Goal: Task Accomplishment & Management: Use online tool/utility

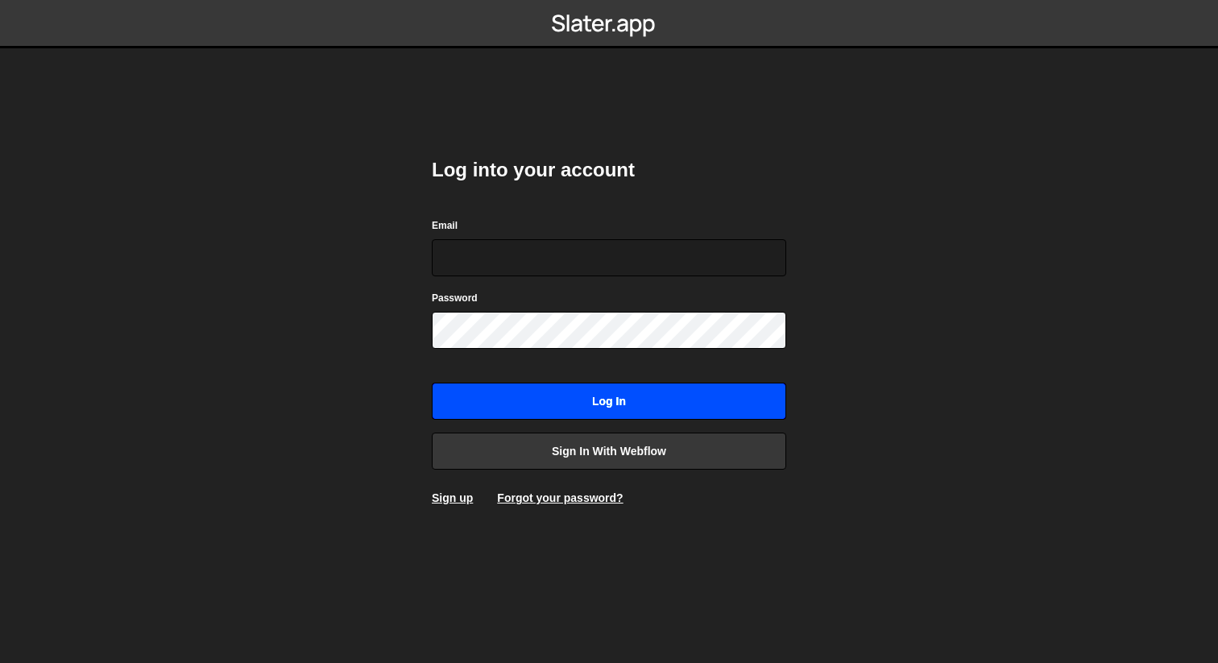
click at [587, 413] on input "Log in" at bounding box center [609, 401] width 354 height 37
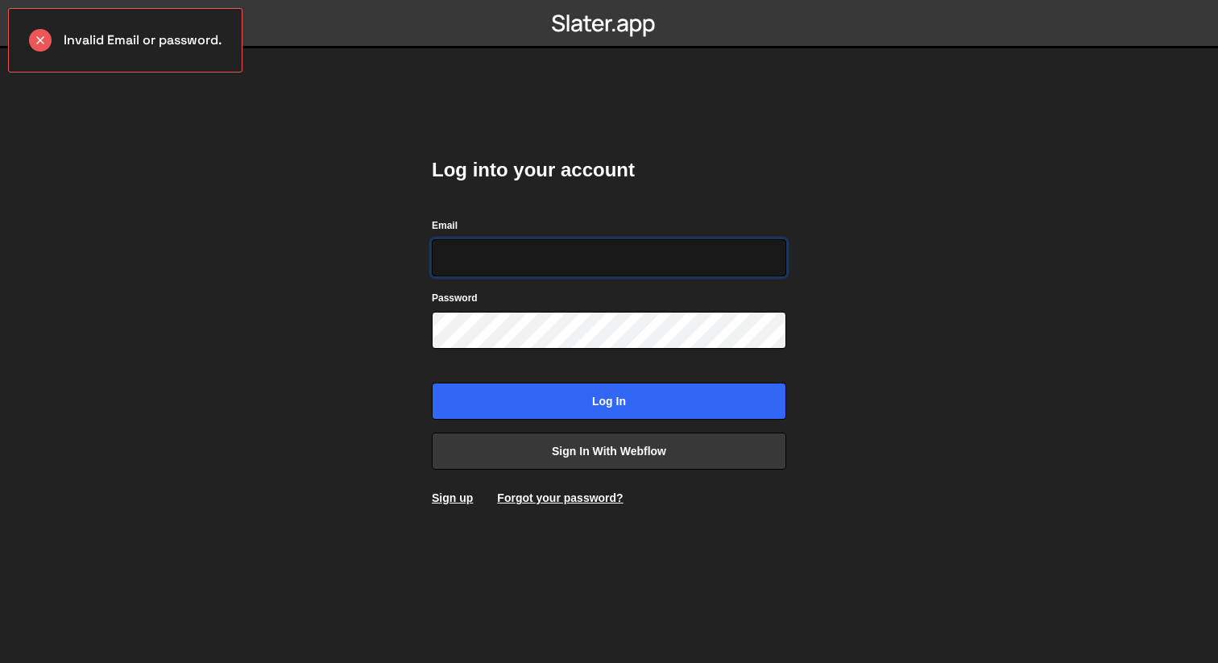
type input "wisse@whomadethis.nl"
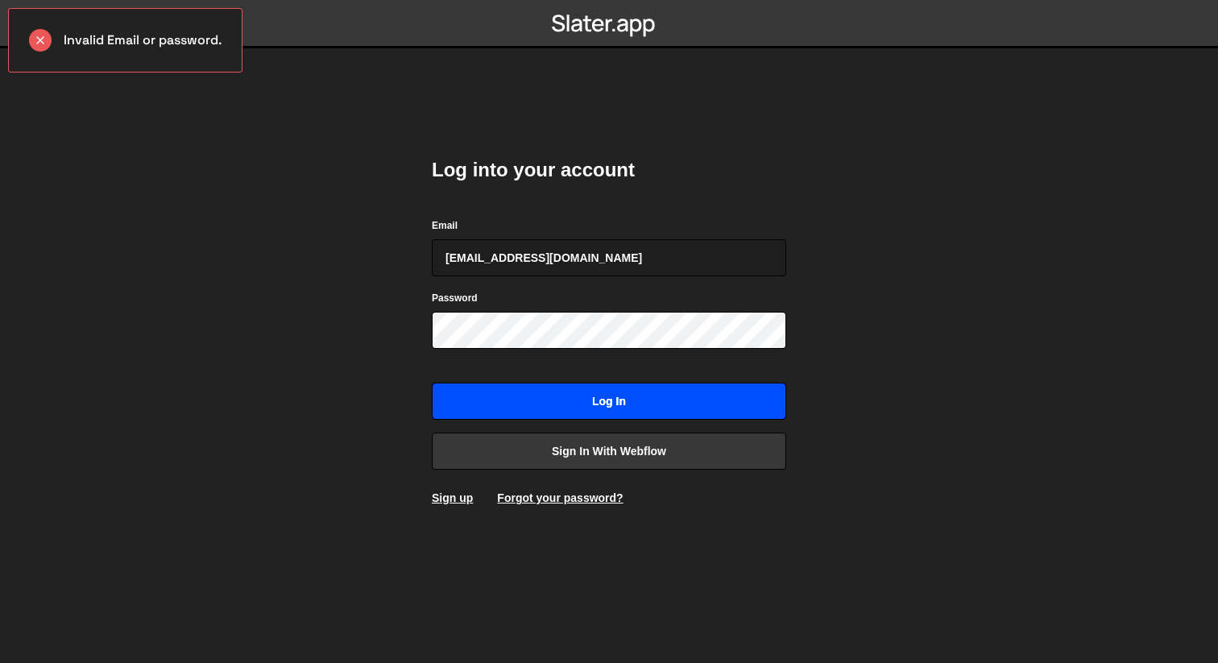
click at [607, 391] on input "Log in" at bounding box center [609, 401] width 354 height 37
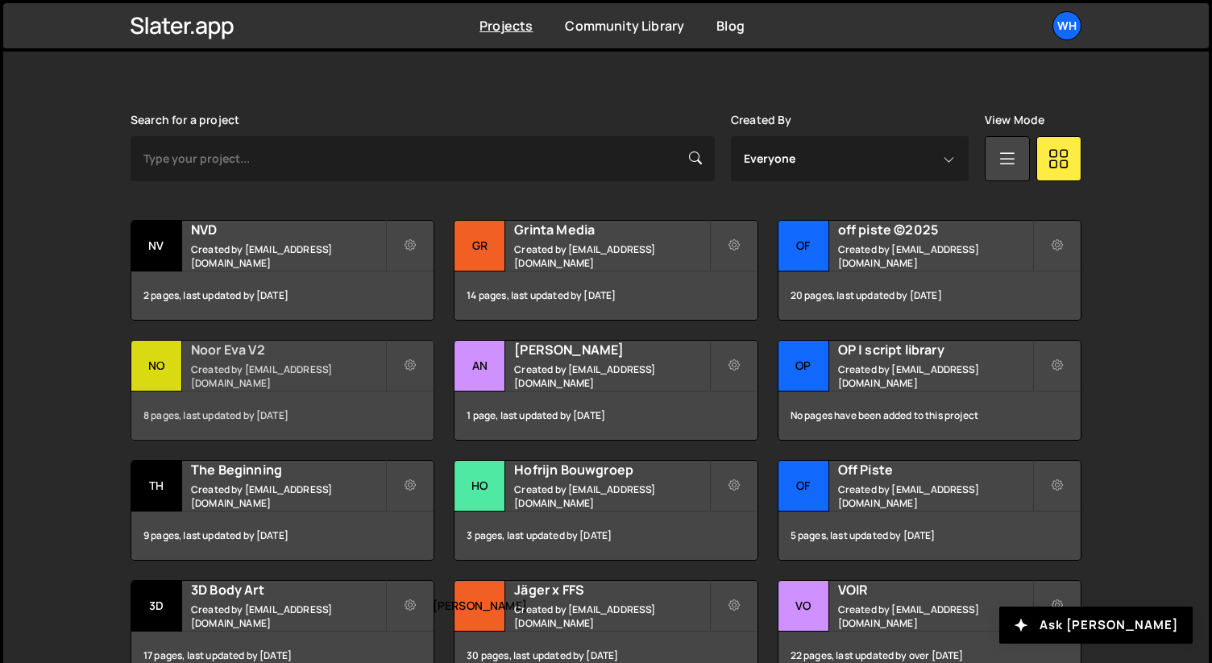
scroll to position [476, 0]
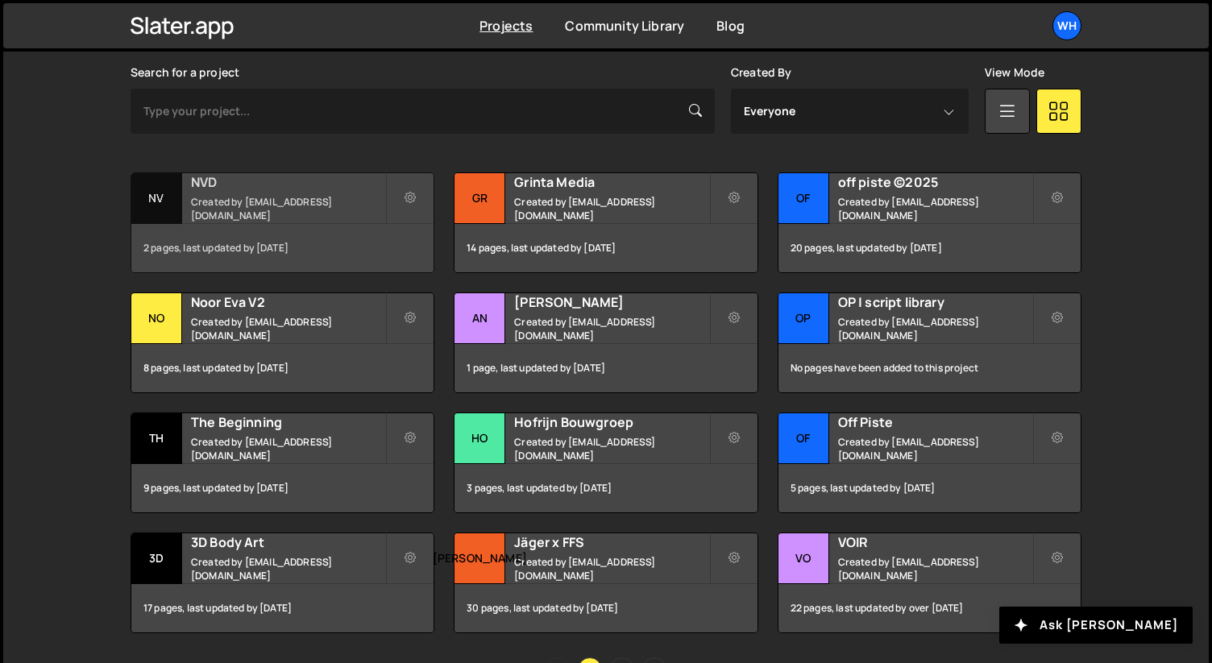
click at [278, 185] on h2 "NVD" at bounding box center [288, 182] width 194 height 18
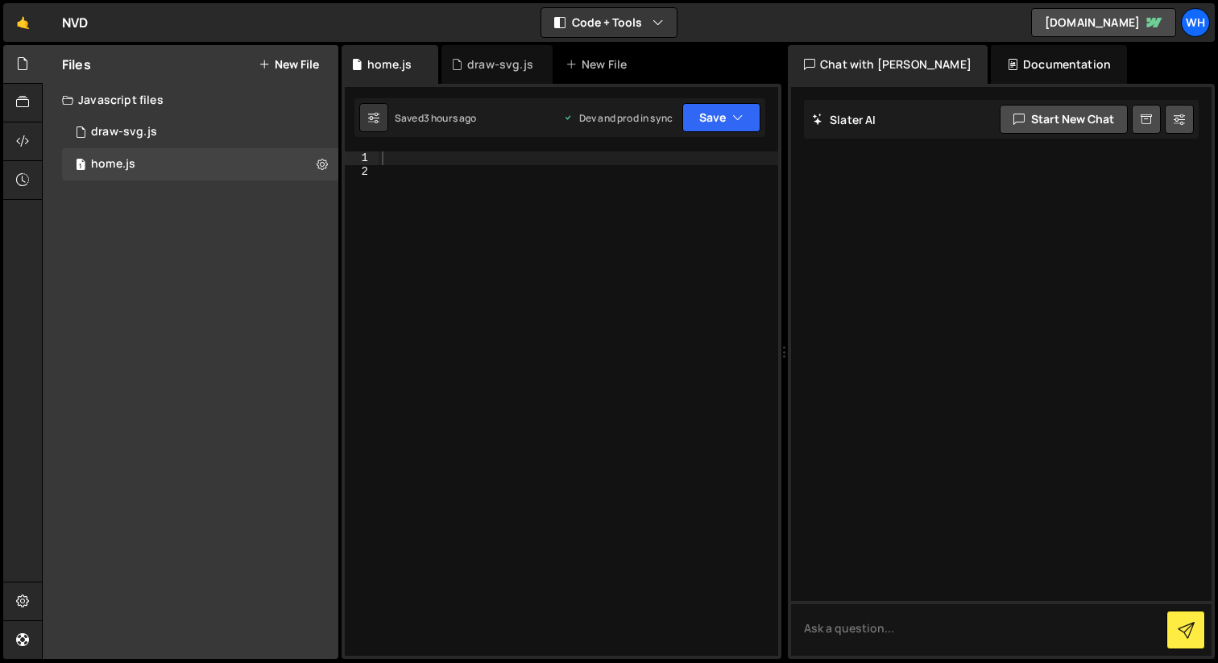
click at [392, 156] on div at bounding box center [579, 416] width 400 height 531
paste textarea "});"
type textarea "});"
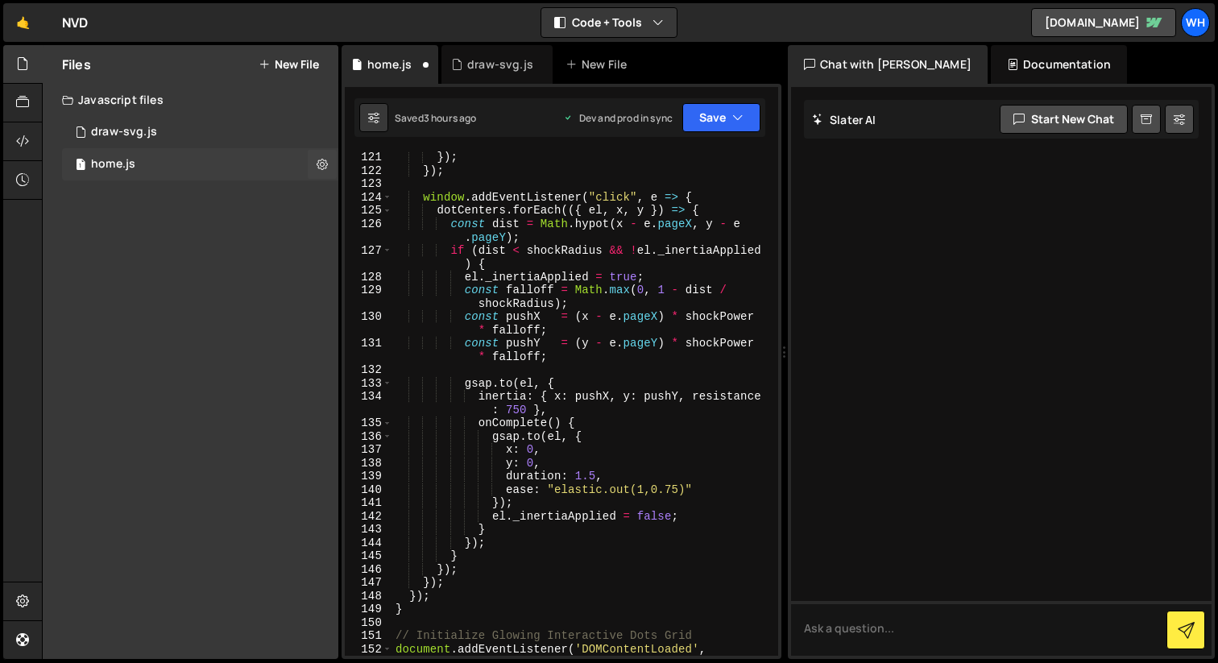
scroll to position [2074, 0]
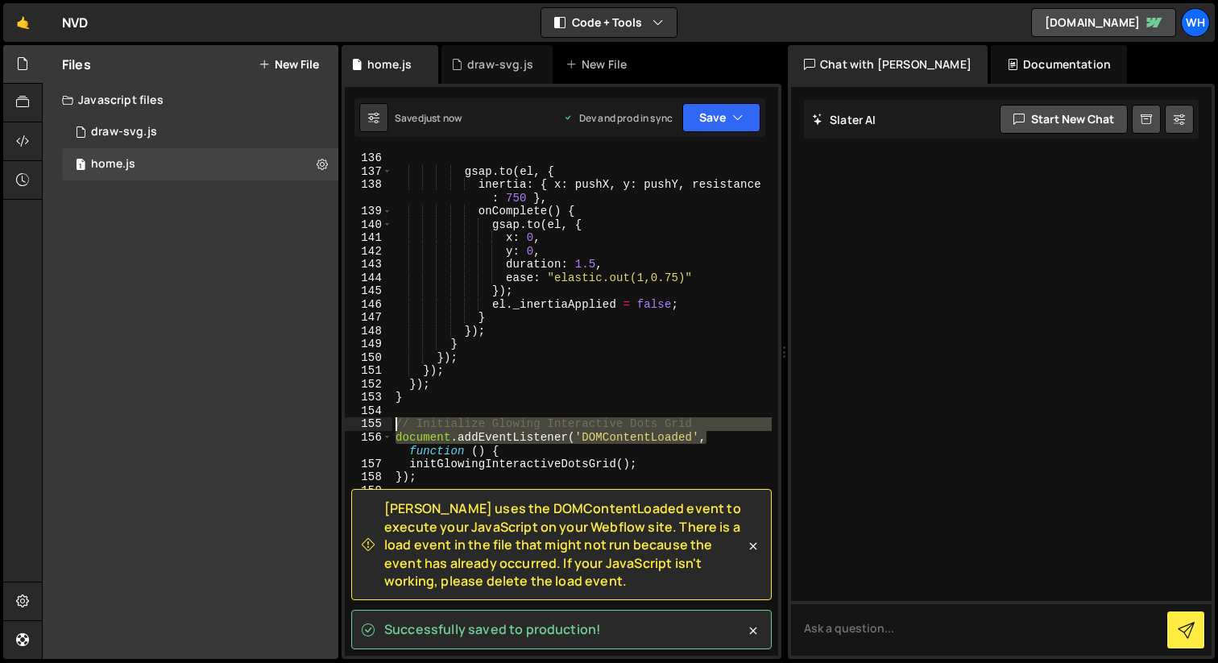
drag, startPoint x: 718, startPoint y: 431, endPoint x: 385, endPoint y: 428, distance: 332.7
click at [385, 428] on div "136 137 138 139 140 141 142 143 144 145 146 147 148 149 150 151 152 153 154 155…" at bounding box center [561, 403] width 433 height 504
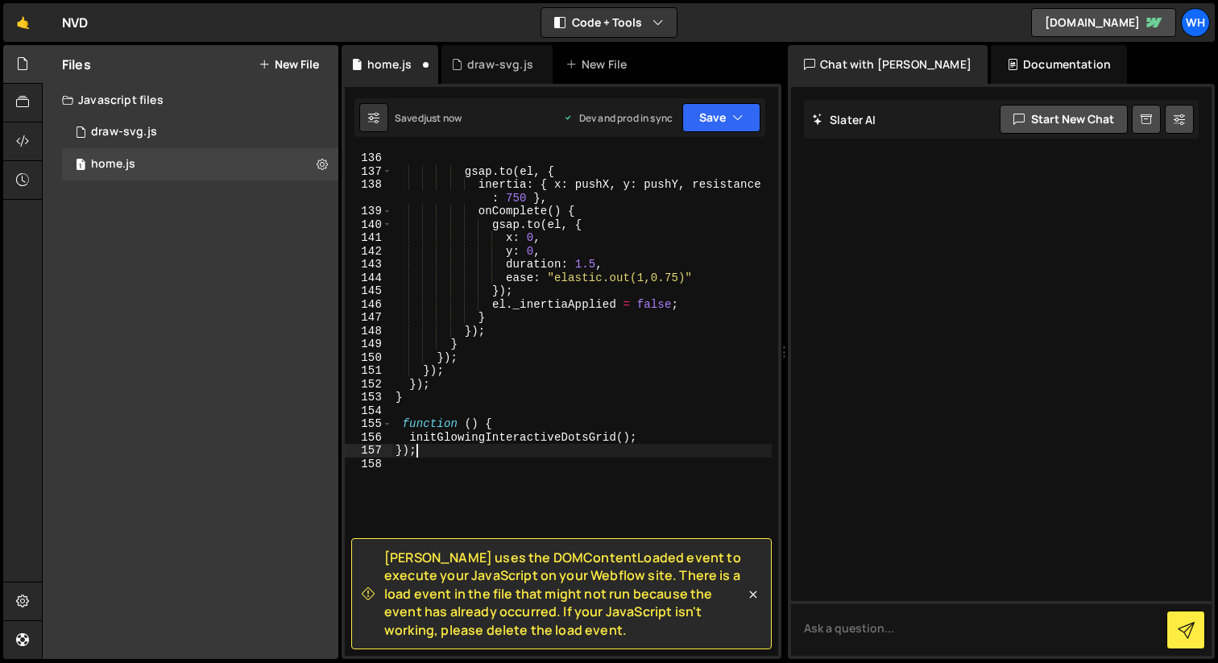
drag, startPoint x: 432, startPoint y: 455, endPoint x: 388, endPoint y: 455, distance: 43.5
click at [395, 455] on div "gsap . to ( el , { inertia : { x : pushX , y : pushY , resistance : 750 } , onC…" at bounding box center [581, 416] width 379 height 531
type textarea "});"
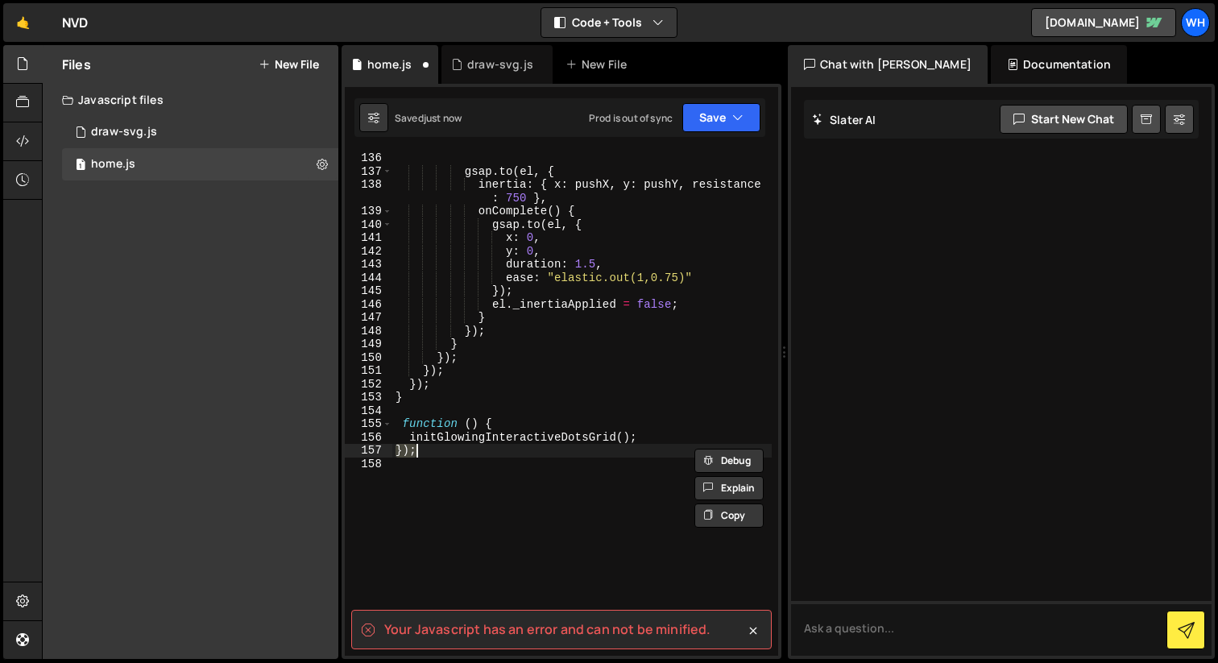
type textarea "// Initialize Glowing Interactive Dots Grid document.addEventListener('DOMConte…"
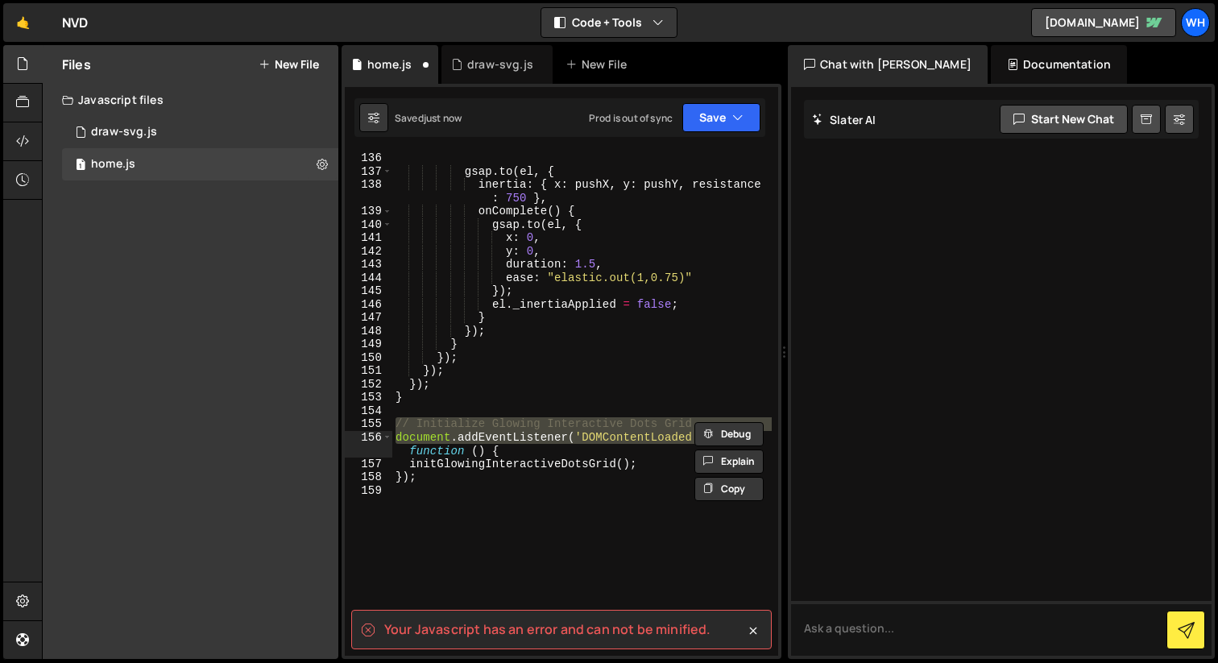
click at [446, 489] on div "gsap . to ( el , { inertia : { x : pushX , y : pushY , resistance : 750 } , onC…" at bounding box center [581, 416] width 379 height 531
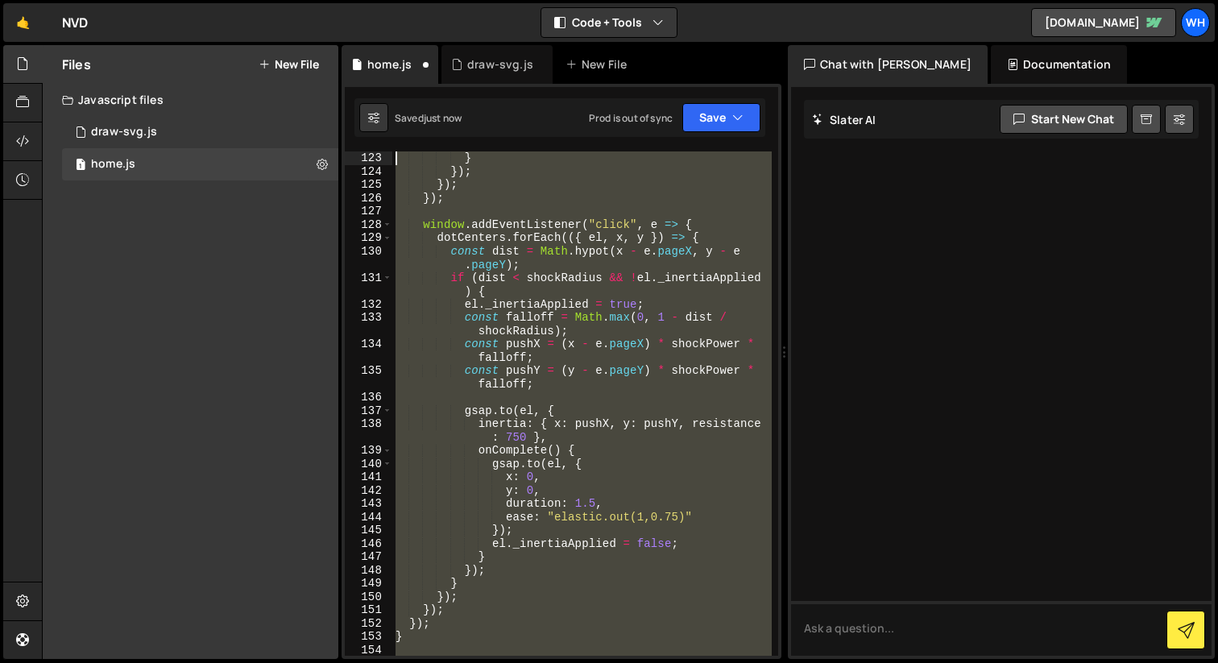
scroll to position [0, 0]
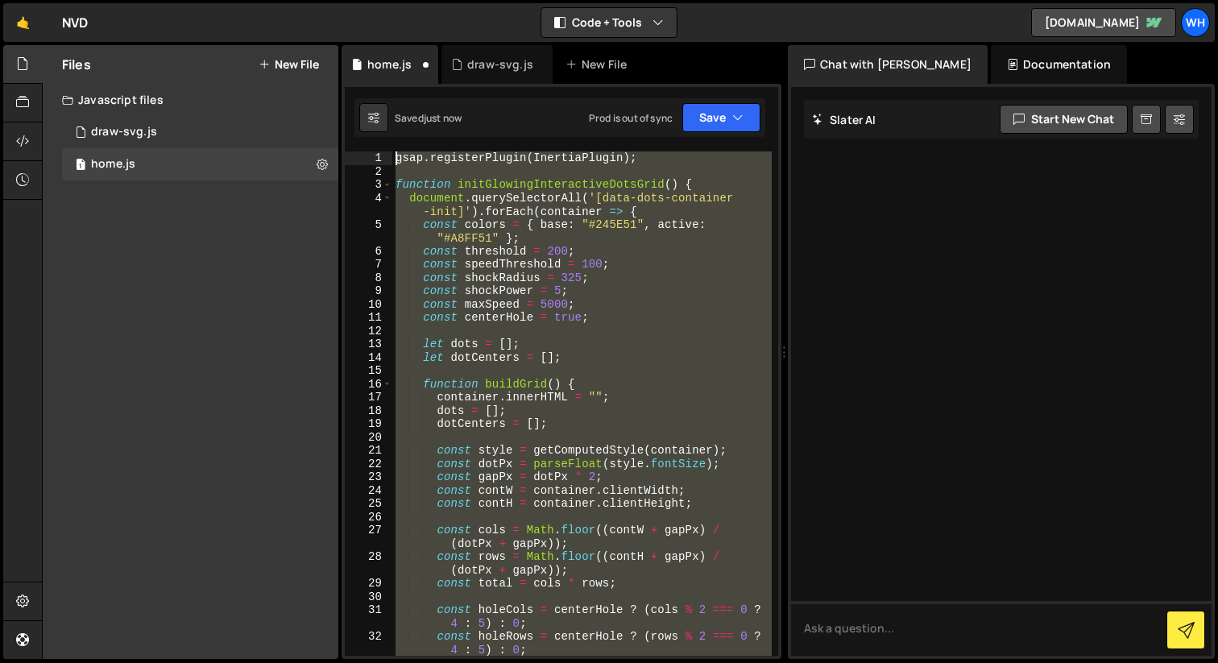
drag, startPoint x: 455, startPoint y: 525, endPoint x: 247, endPoint y: -128, distance: 685.8
click at [247, 0] on html "Projects Community Library Blog Wh Projects Your Teams Invite team member Accou…" at bounding box center [609, 331] width 1218 height 663
type textarea "gsap.registerPlugin(InertiaPlugin);"
click at [893, 630] on textarea at bounding box center [1001, 628] width 421 height 55
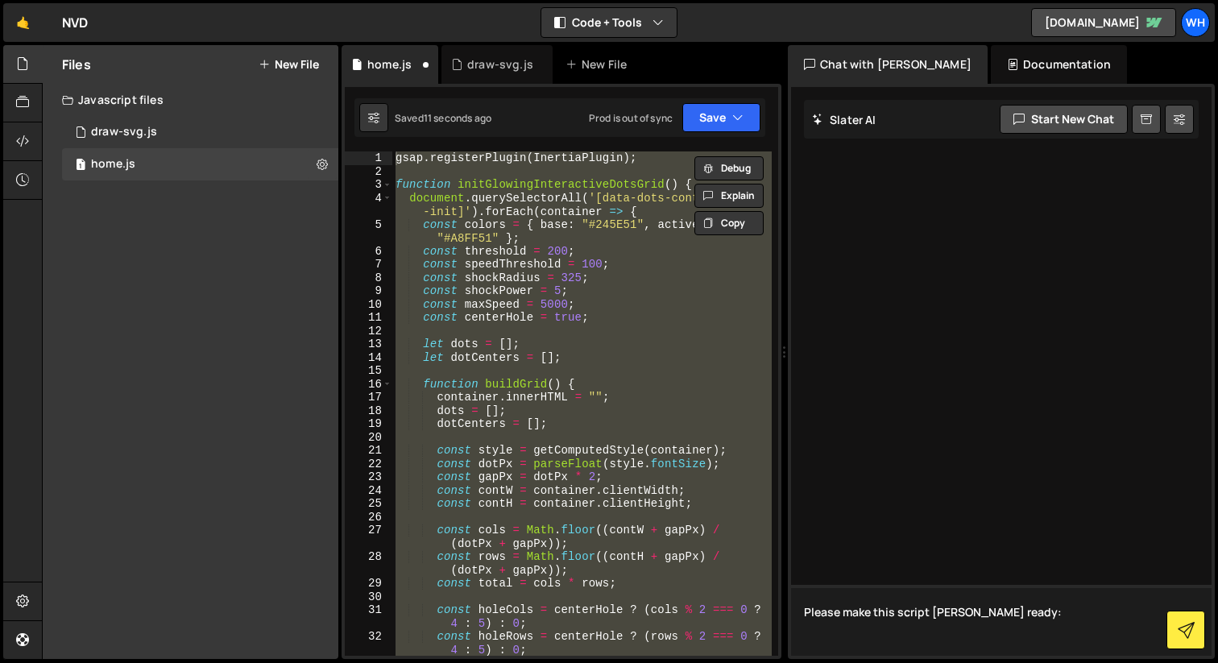
paste textarea "gsap.registerPlugin(InertiaPlugin); function initGlowingInteractiveDotsGrid() {…"
type textarea "Please make this script slater ready: gsap.registerPlugin(InertiaPlugin); funct…"
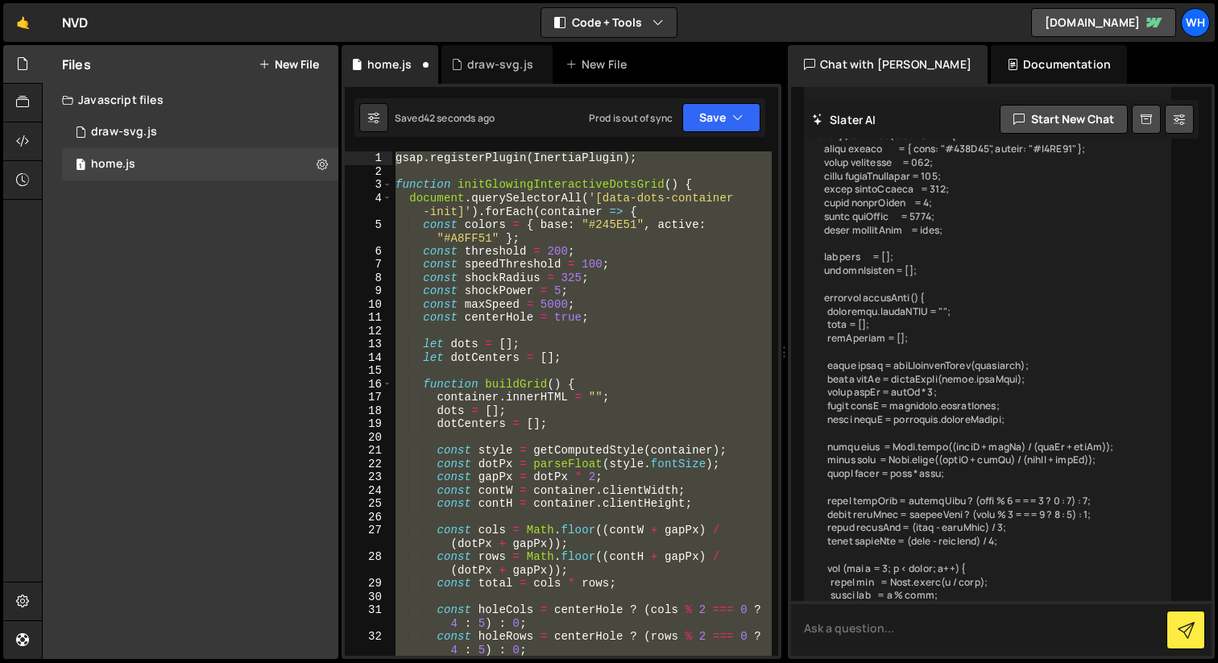
scroll to position [1937, 0]
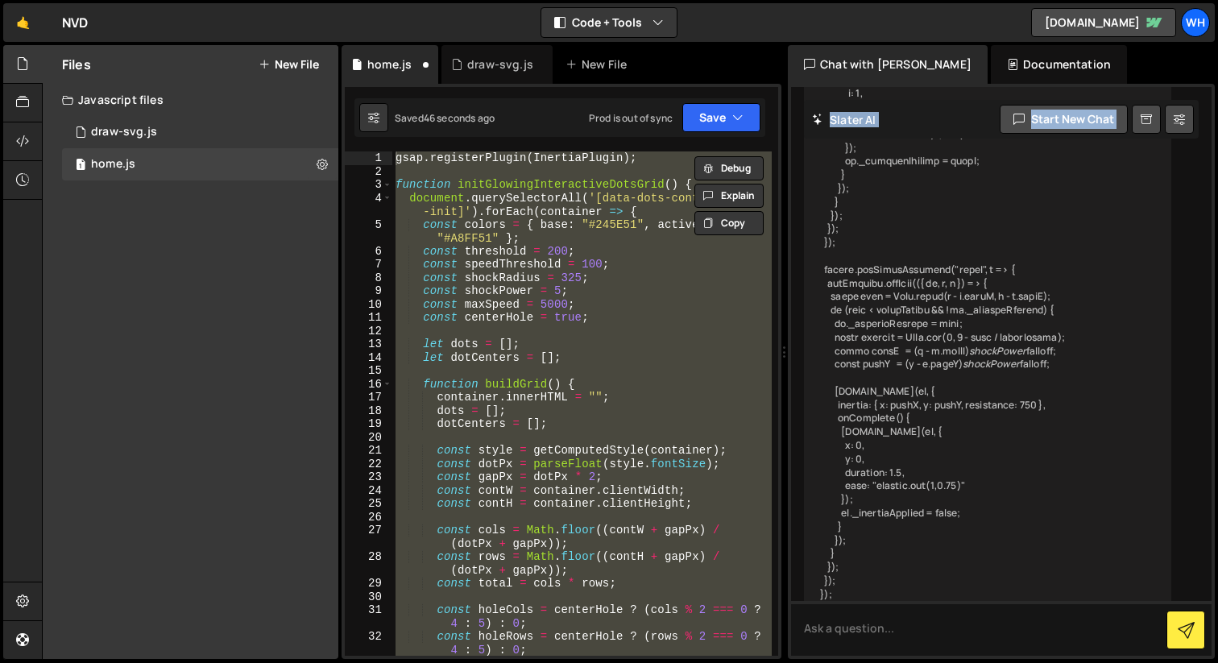
scroll to position [3884, 0]
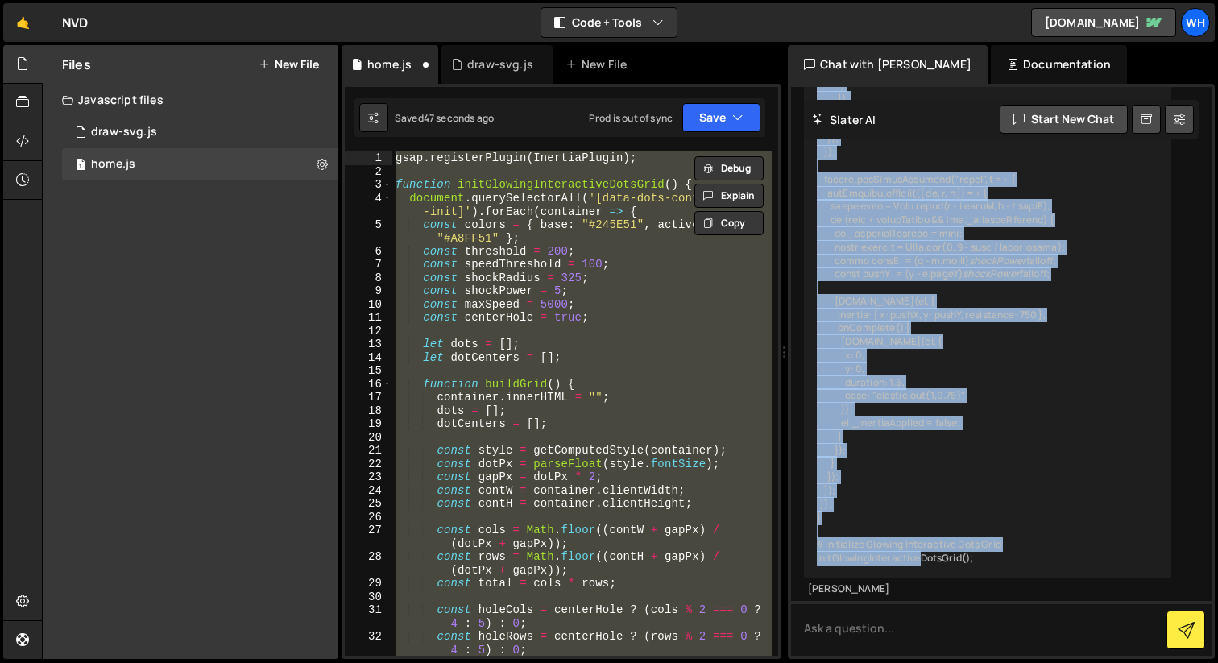
drag, startPoint x: 818, startPoint y: 437, endPoint x: 985, endPoint y: 556, distance: 205.2
copy div "gsap.registerPlugin(InertiaPlugin); function initGlowingInteractiveDotsGrid() {…"
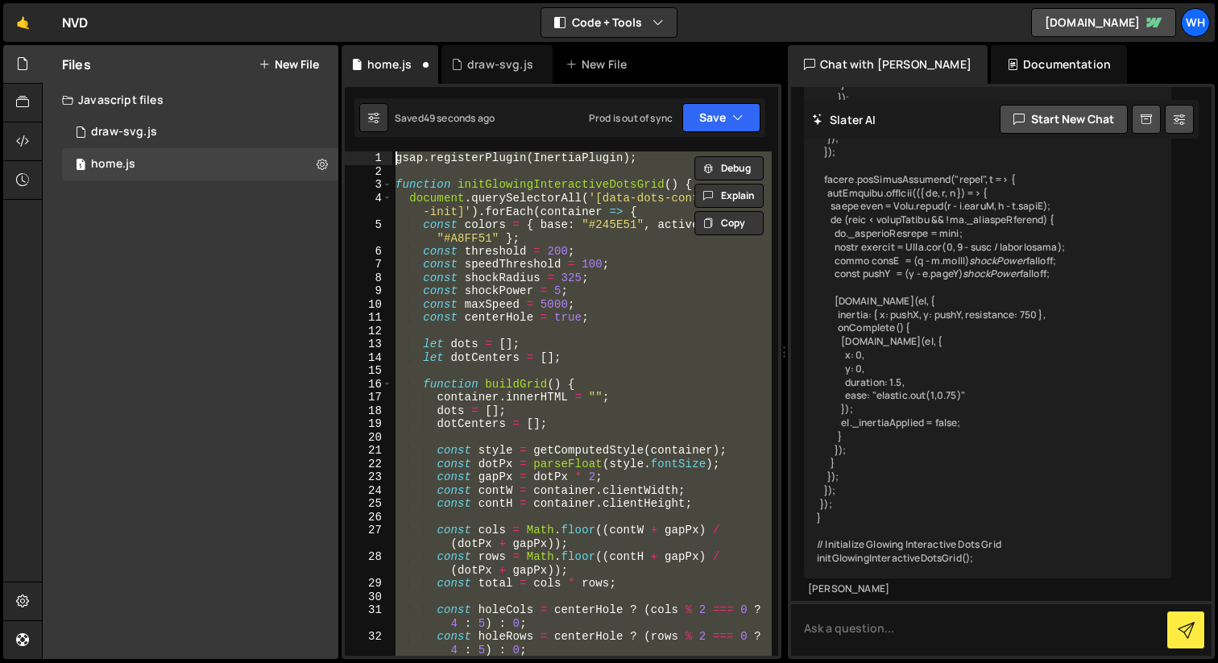
click at [621, 503] on div "gsap . registerPlugin ( InertiaPlugin ) ; function initGlowingInteractiveDotsGr…" at bounding box center [581, 403] width 379 height 504
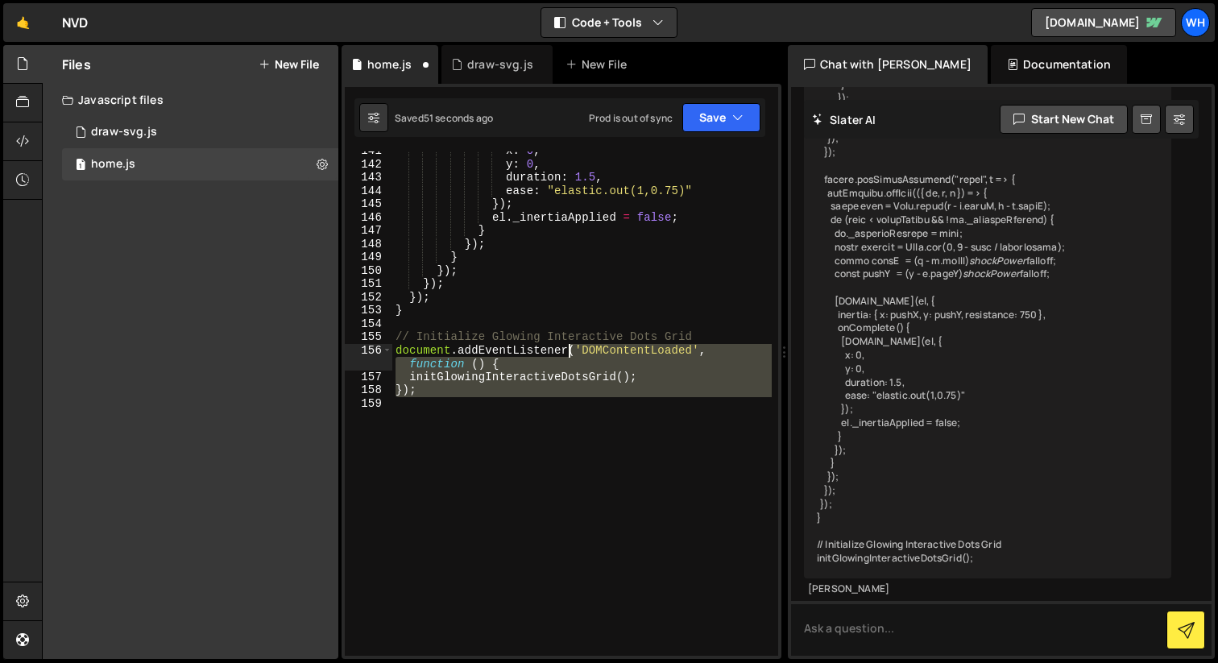
scroll to position [0, 0]
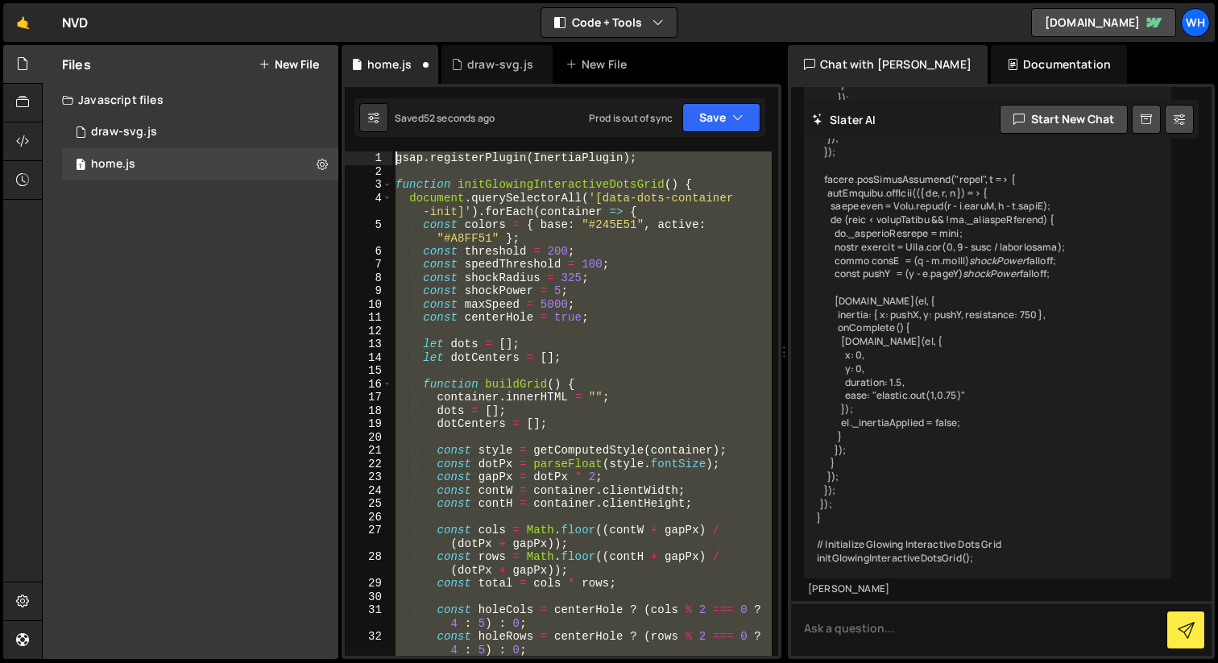
drag, startPoint x: 621, startPoint y: 503, endPoint x: 326, endPoint y: -128, distance: 696.3
click at [326, 0] on html "Projects Community Library Blog Wh Projects Your Teams Invite team member Accou…" at bounding box center [609, 331] width 1218 height 663
type textarea "gsap.registerPlugin(InertiaPlugin);"
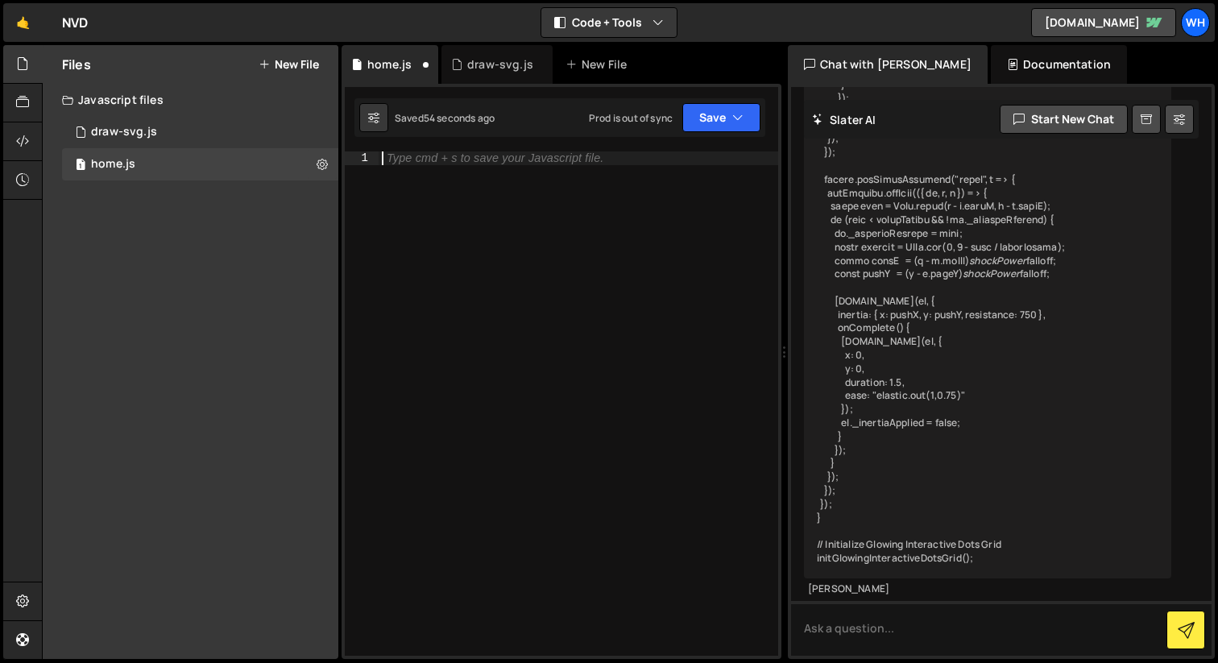
paste textarea "initGlowingInteractiveDotsGrid();"
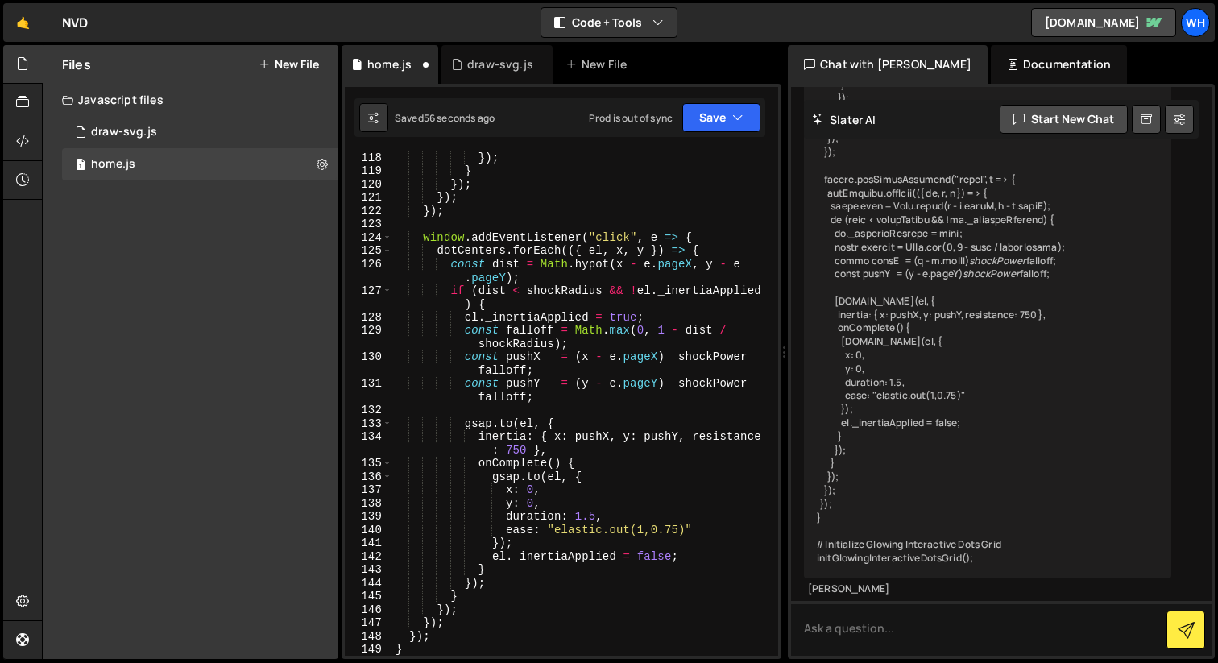
type textarea "});"
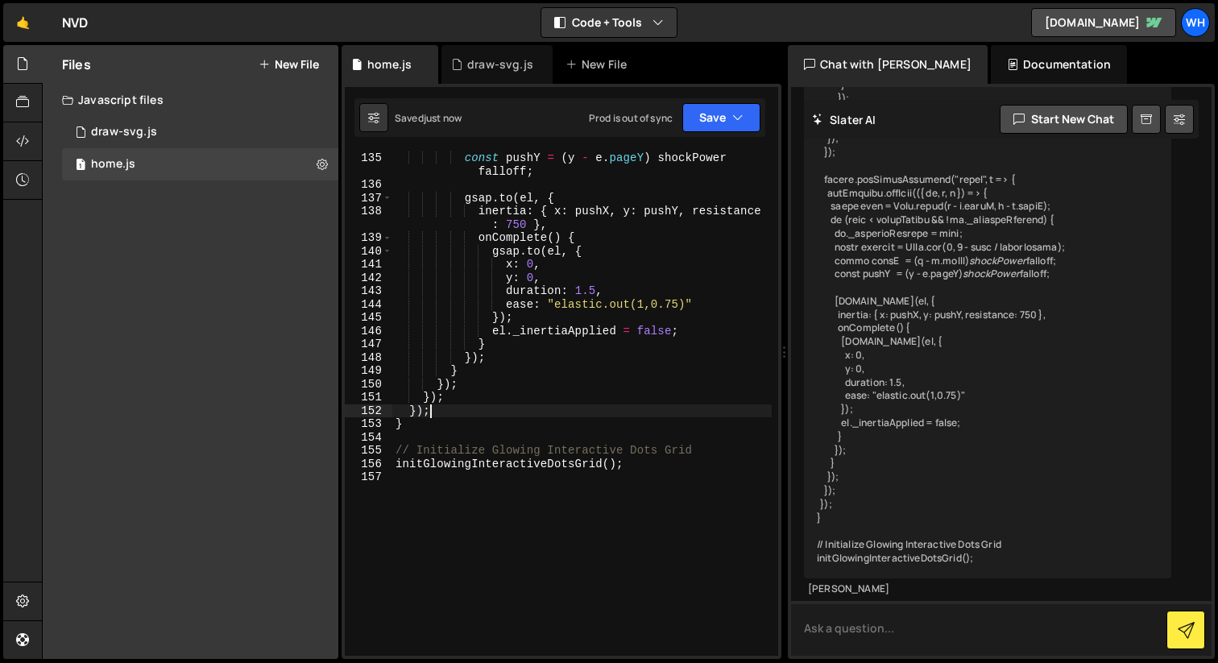
click at [831, 611] on textarea at bounding box center [1001, 628] width 421 height 55
type textarea "It gives back an error when trying to save it"
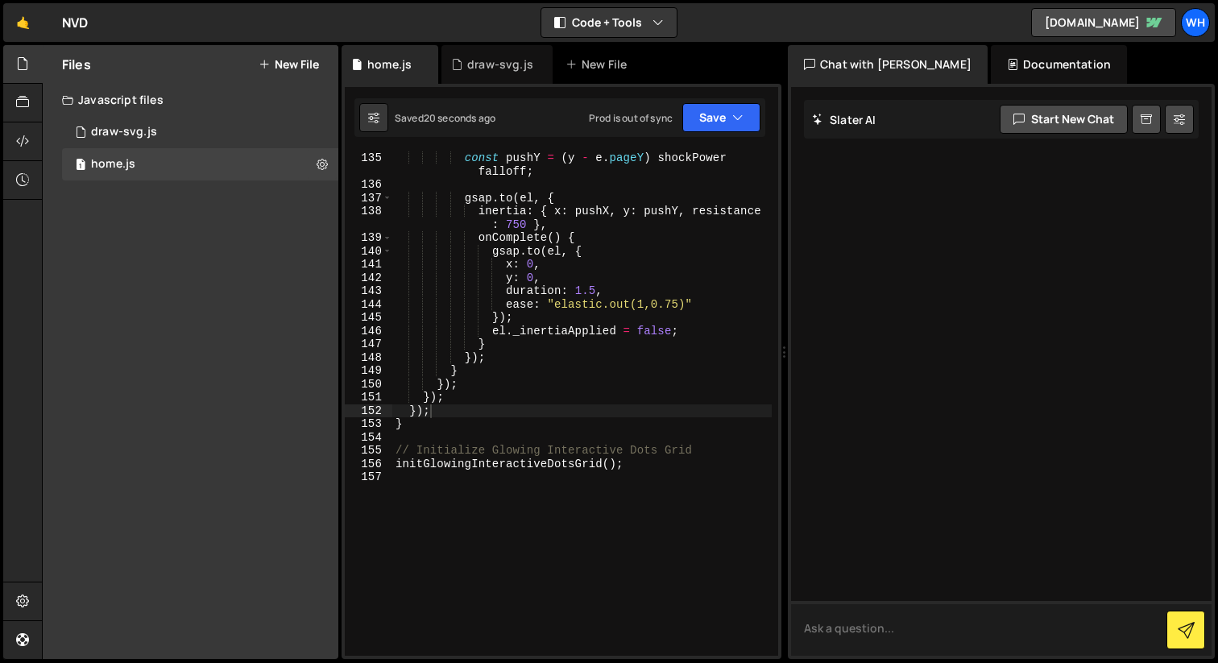
scroll to position [4194, 0]
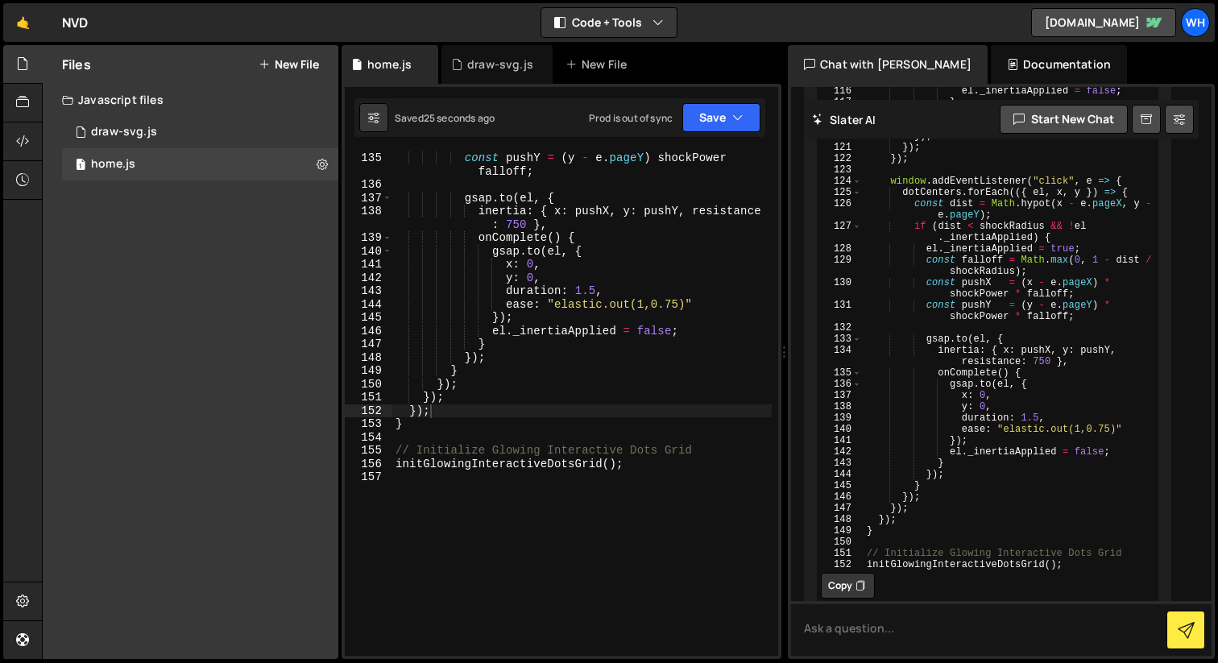
scroll to position [6195, 0]
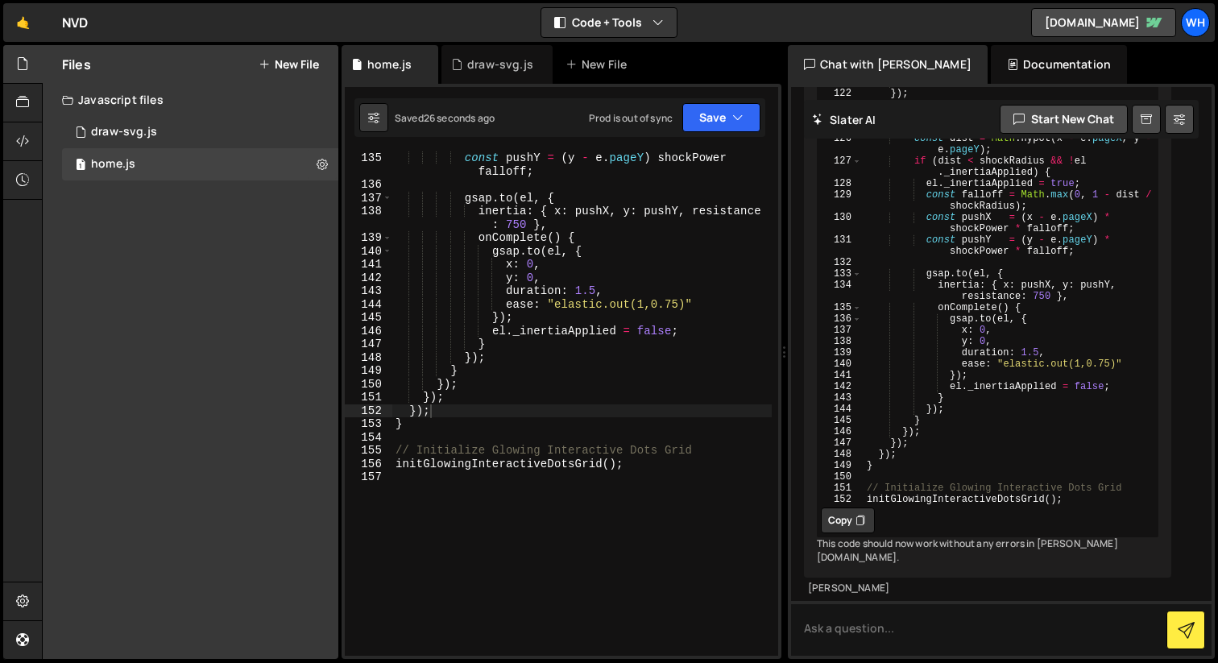
click at [848, 508] on button "Copy" at bounding box center [848, 521] width 54 height 26
click at [571, 591] on div "const pushY = ( y - e . pageY ) shockPower falloff ; gsap . to ( el , { inertia…" at bounding box center [581, 423] width 379 height 545
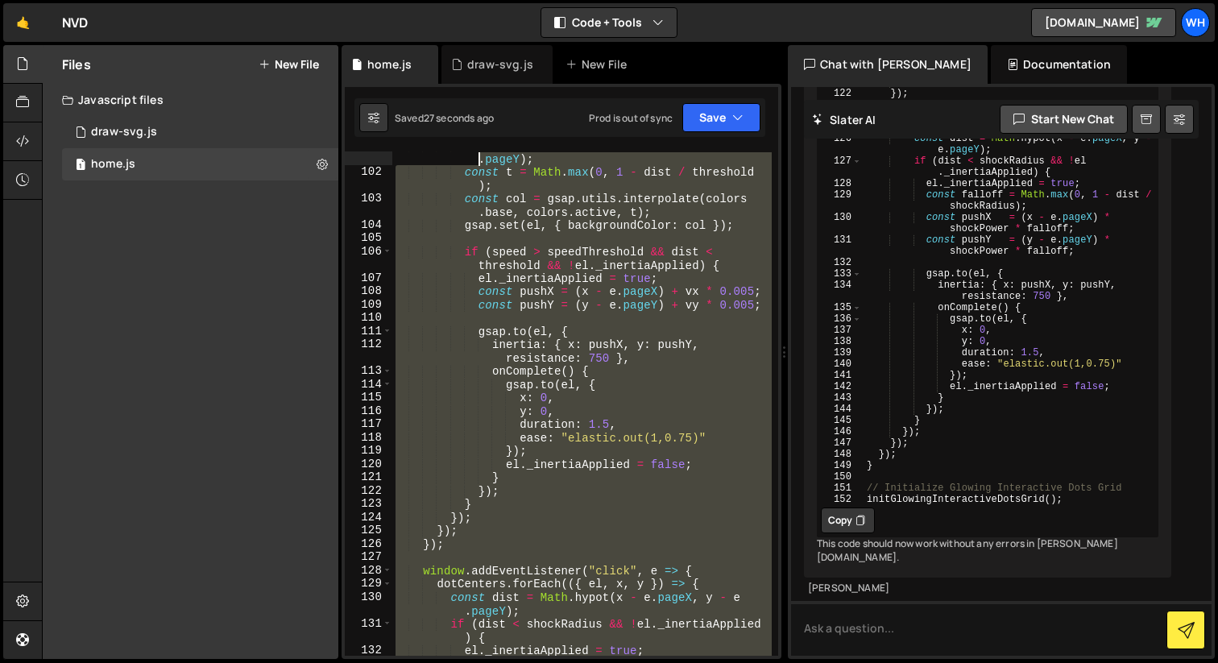
scroll to position [0, 0]
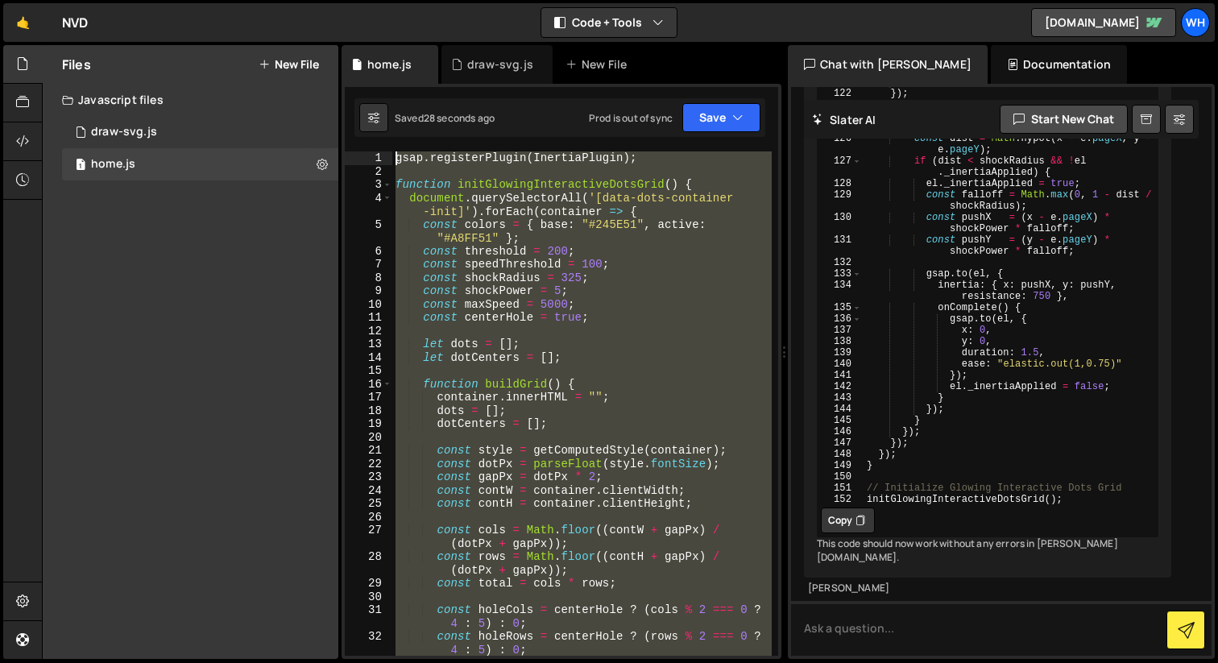
drag, startPoint x: 571, startPoint y: 591, endPoint x: 295, endPoint y: -26, distance: 676.1
click at [295, 0] on html "Projects Community Library Blog Wh Projects Your Teams Invite team member Accou…" at bounding box center [609, 331] width 1218 height 663
type textarea "gsap.registerPlugin(InertiaPlugin);"
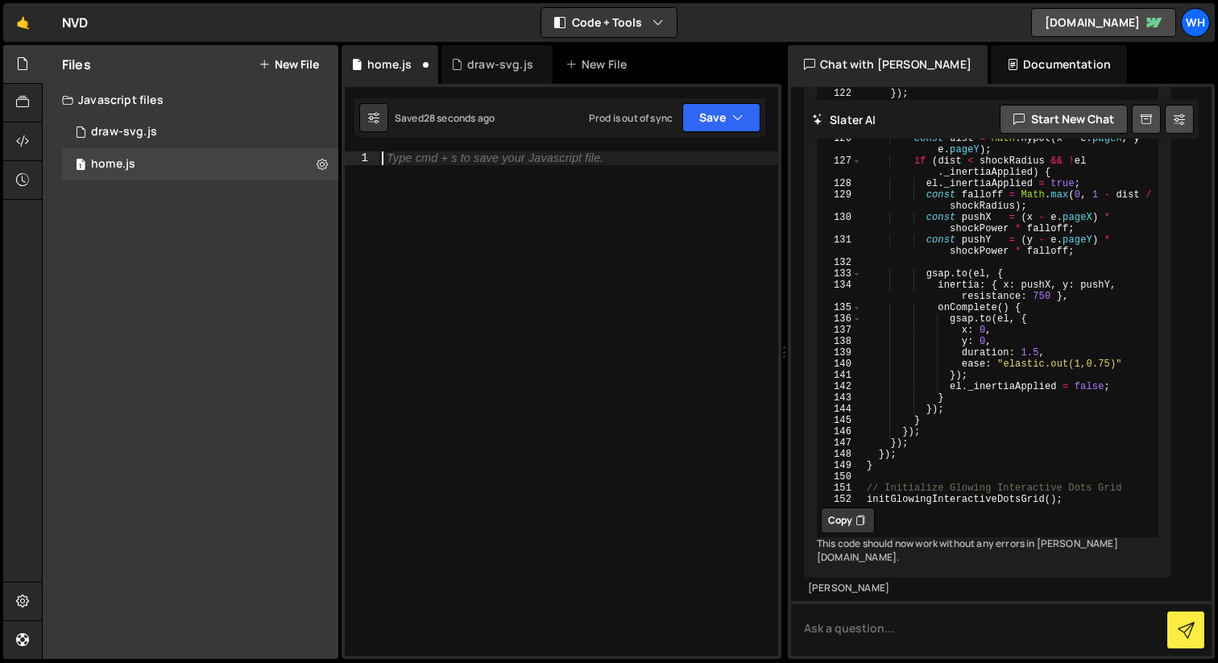
paste textarea "initGlowingInteractiveDotsGrid();"
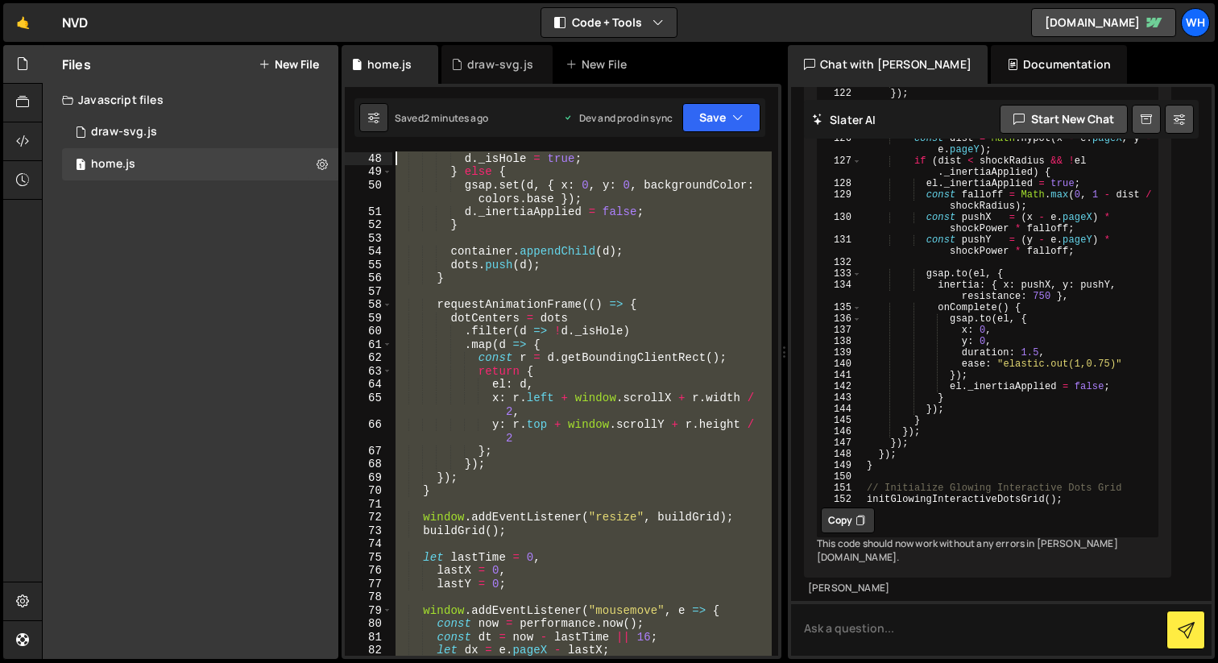
drag, startPoint x: 675, startPoint y: 543, endPoint x: 86, endPoint y: -128, distance: 892.8
click at [86, 0] on html "Projects Community Library Blog Wh Projects Your Teams Invite team member Accou…" at bounding box center [609, 331] width 1218 height 663
type textarea "gsap.registerPlugin(InertiaPlugin);"
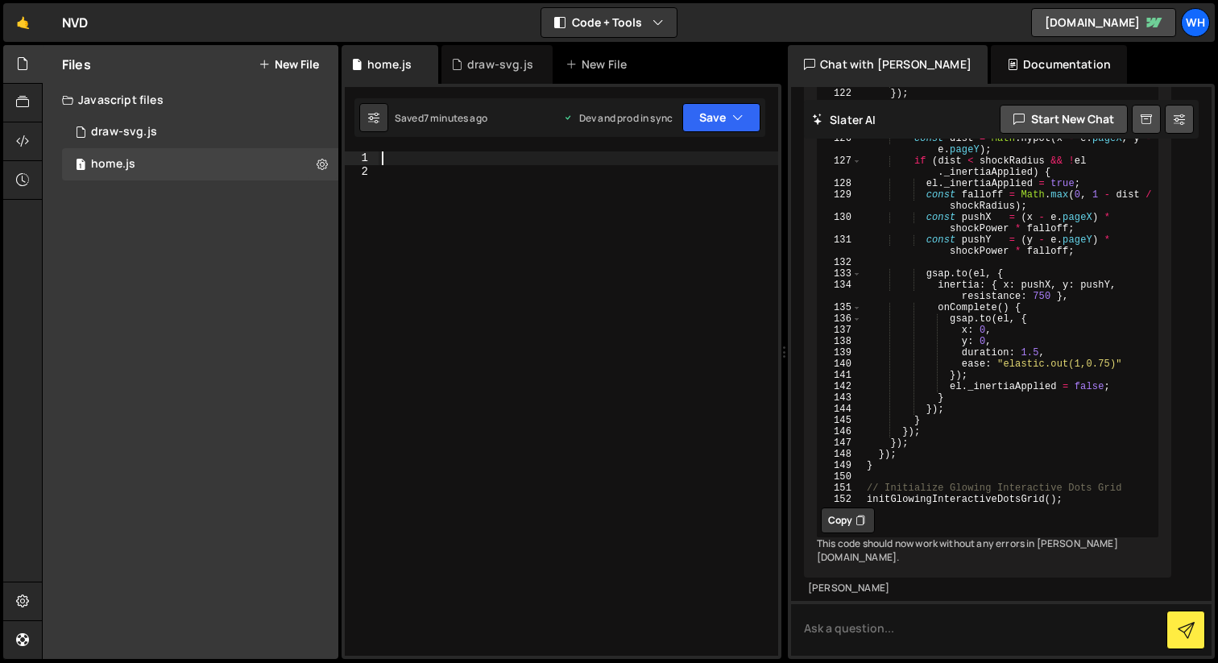
click at [400, 163] on div at bounding box center [579, 416] width 400 height 531
paste textarea "</script>"
type textarea "</script>"
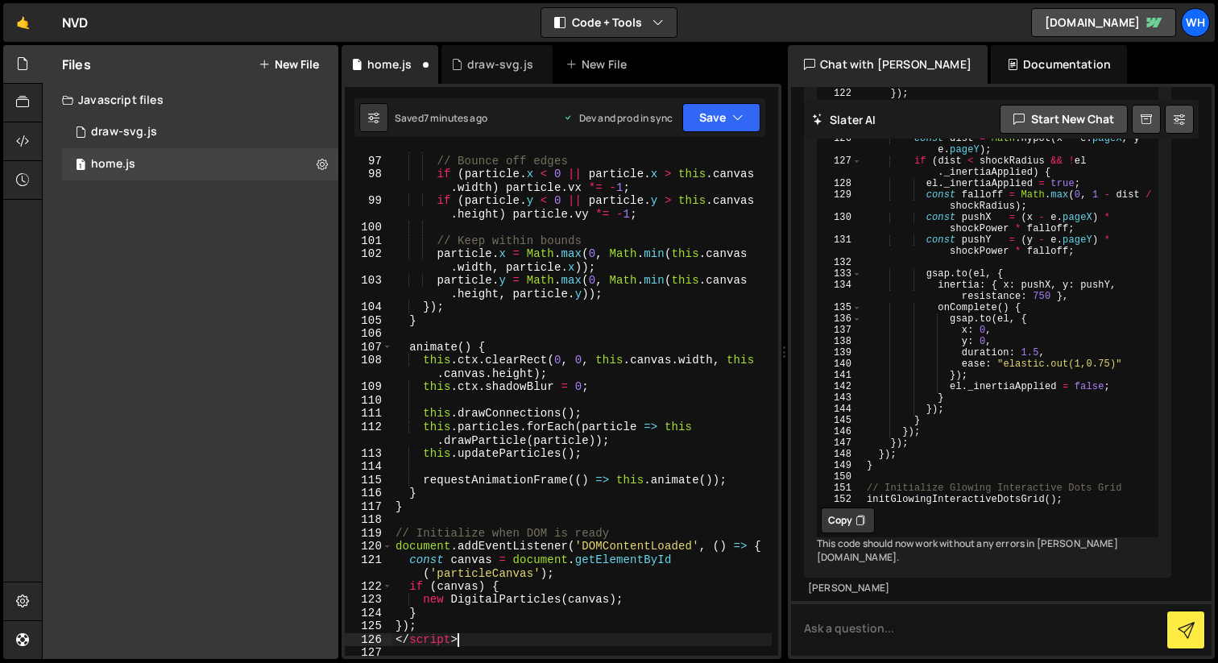
scroll to position [1570, 0]
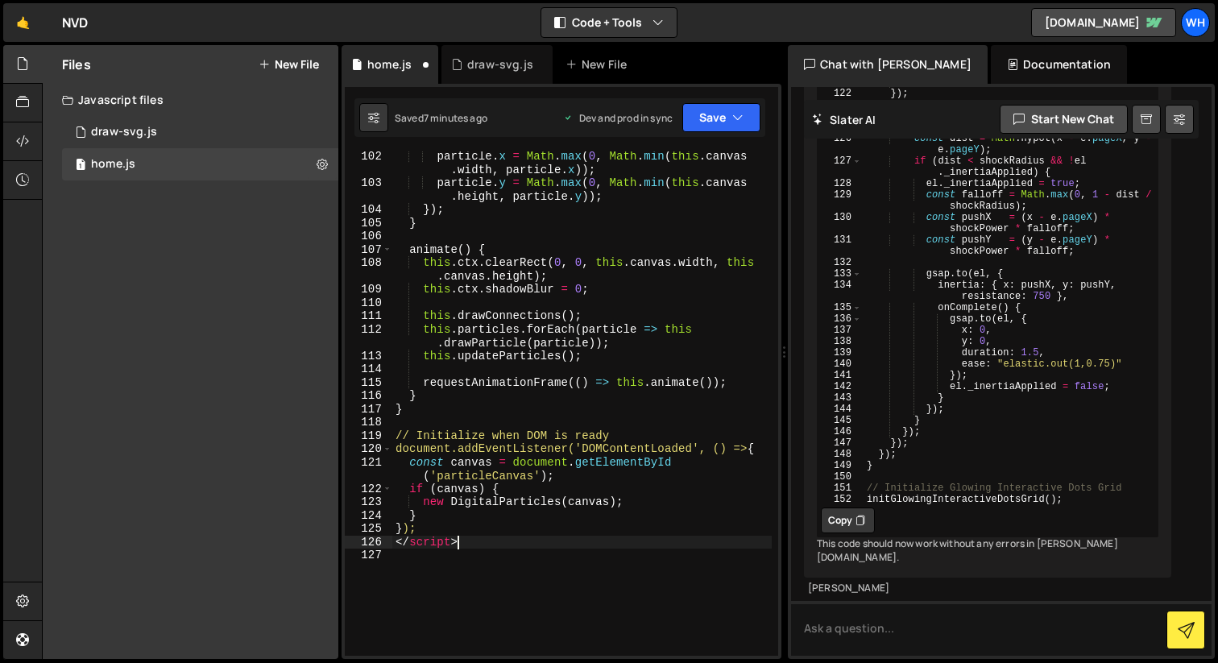
drag, startPoint x: 487, startPoint y: 539, endPoint x: 341, endPoint y: 539, distance: 145.8
click at [342, 539] on div "XXXXXXXXXXXXXXXXXXXXXXXXXXXXXXXXXXXXXXXXXXXXXXXXXXXXXXXXXXXXXXXXXXXXXXXXXXXXXXX…" at bounding box center [562, 371] width 440 height 575
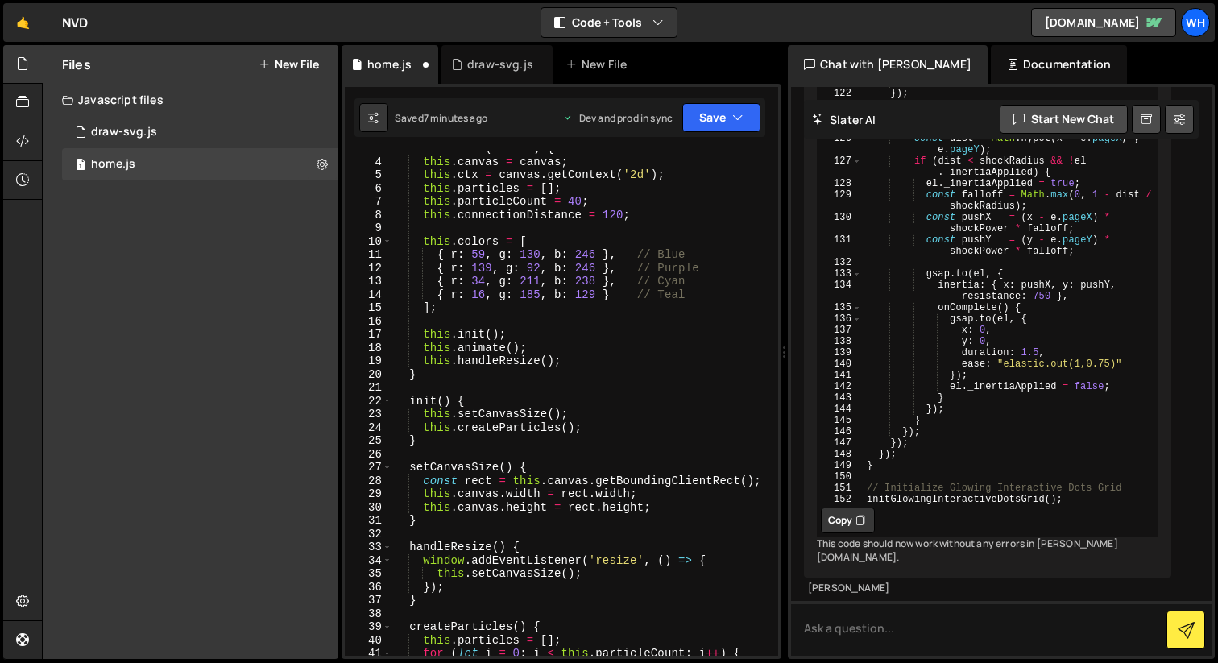
scroll to position [0, 0]
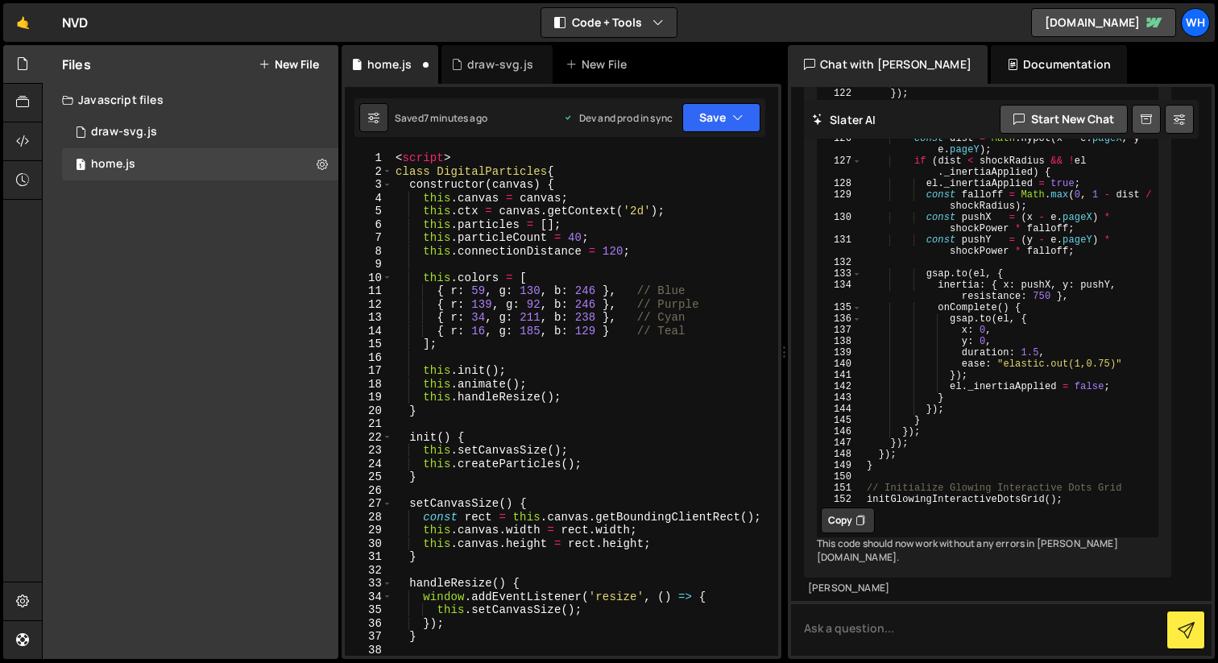
click at [480, 148] on div "XXXXXXXXXXXXXXXXXXXXXXXXXXXXXXXXXXXXXXXXXXXXXXXXXXXXXXXXXXXXXXXXXXXXXXXXXXXXXXX…" at bounding box center [562, 371] width 440 height 575
type textarea "<script>"
drag, startPoint x: 477, startPoint y: 160, endPoint x: 383, endPoint y: 160, distance: 93.4
click at [383, 160] on div "<script> 1 2 3 4 5 6 7 8 9 10 11 12 13 14 15 16 17 18 19 20 21 22 23 24 25 26 2…" at bounding box center [561, 403] width 433 height 504
type textarea "class DigitalParticles {"
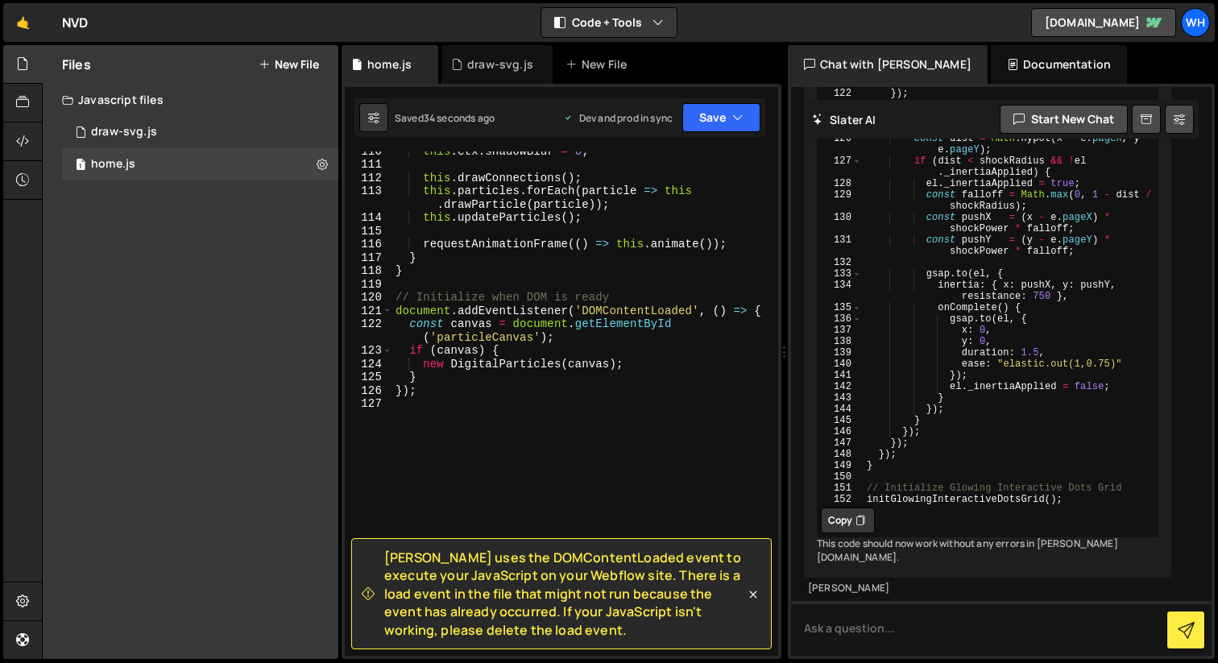
scroll to position [1695, 0]
click at [469, 408] on div "this . ctx . shadowBlur = 0 ; this . drawConnections ( ) ; this . particles . f…" at bounding box center [581, 409] width 379 height 531
drag, startPoint x: 780, startPoint y: 303, endPoint x: 376, endPoint y: 303, distance: 403.6
click at [376, 303] on div "Slater uses the DOMContentLoaded event to execute your JavaScript on your Webfl…" at bounding box center [562, 371] width 440 height 575
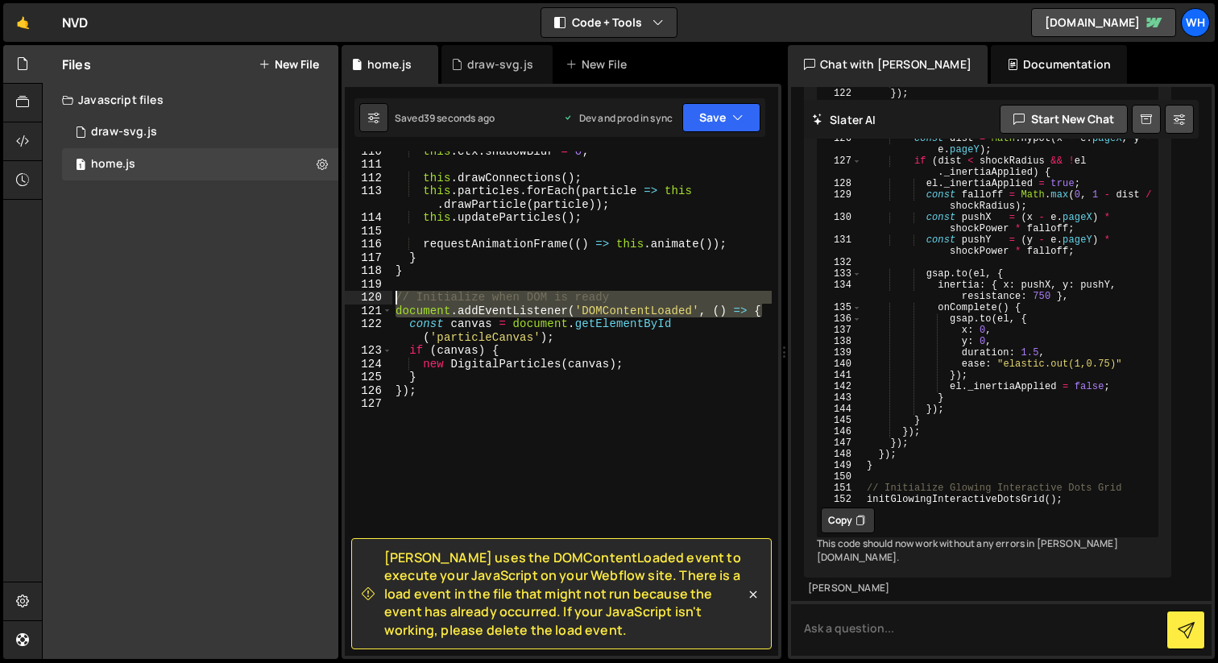
drag, startPoint x: 767, startPoint y: 311, endPoint x: 361, endPoint y: 302, distance: 406.1
click at [361, 302] on div "document.addEventListener('DOMContentLoaded', () => { 110 111 112 113 114 115 1…" at bounding box center [561, 403] width 433 height 504
type textarea "// Initialize when DOM is ready document.addEventListener('DOMContentLoaded', (…"
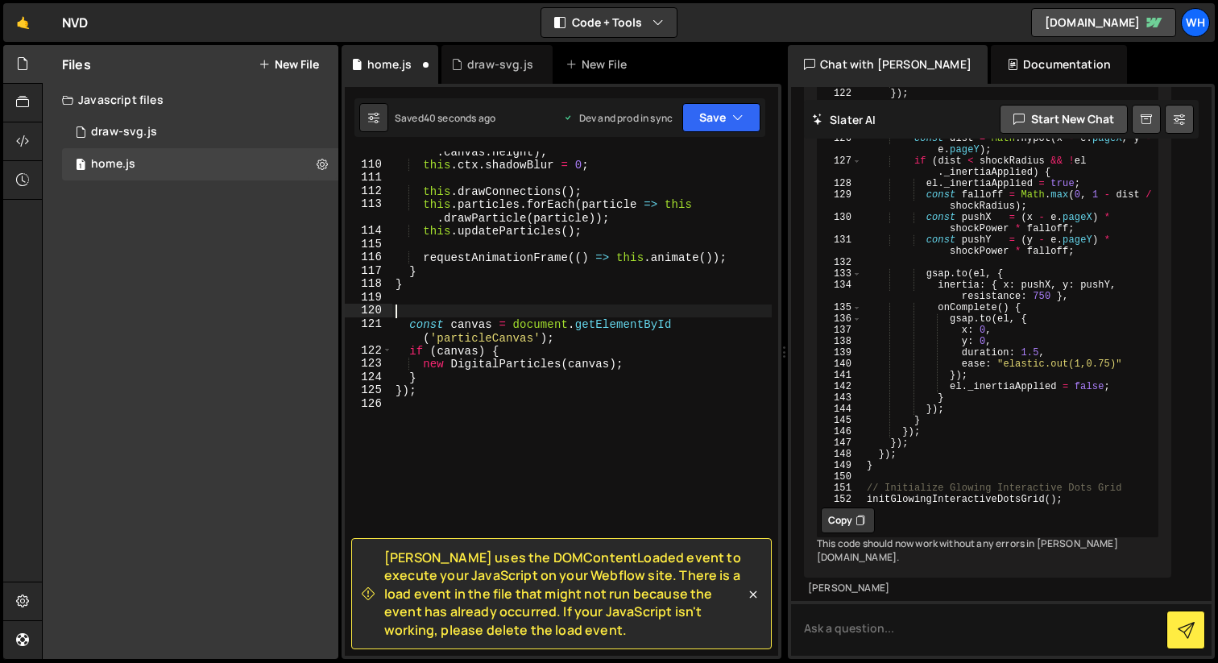
scroll to position [1668, 0]
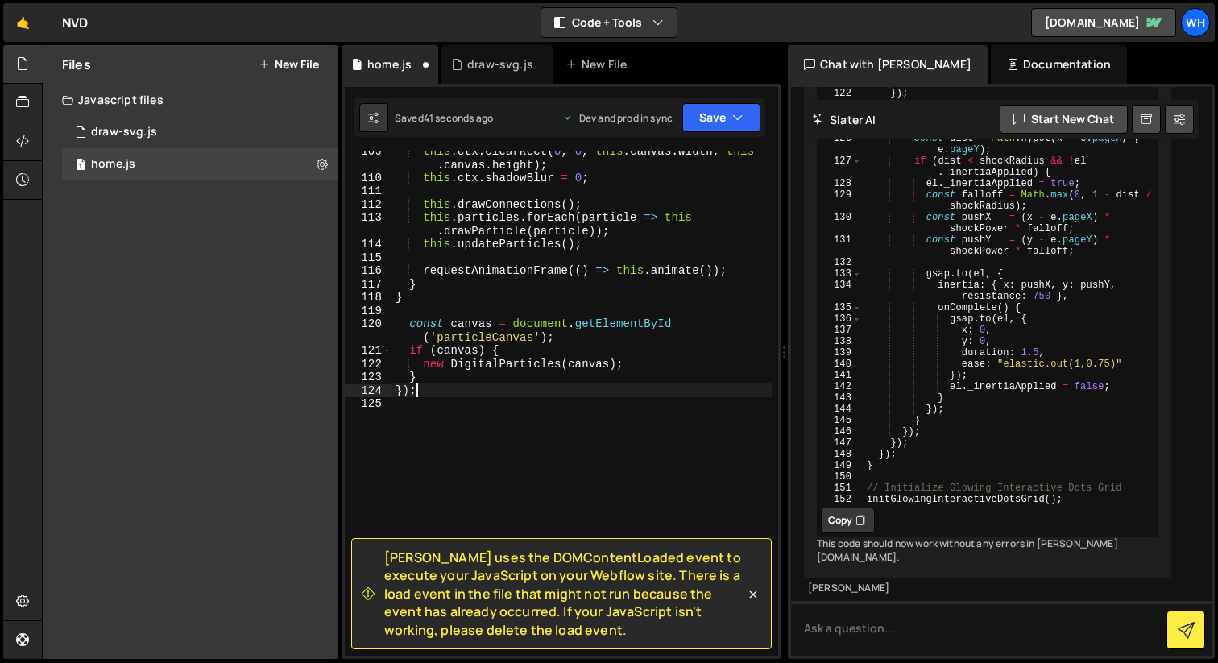
drag, startPoint x: 458, startPoint y: 387, endPoint x: 377, endPoint y: 387, distance: 81.4
click at [377, 387] on div "109 110 111 112 113 114 115 116 117 118 119 120 121 122 123 124 125 this . ctx …" at bounding box center [561, 403] width 433 height 504
type textarea "});"
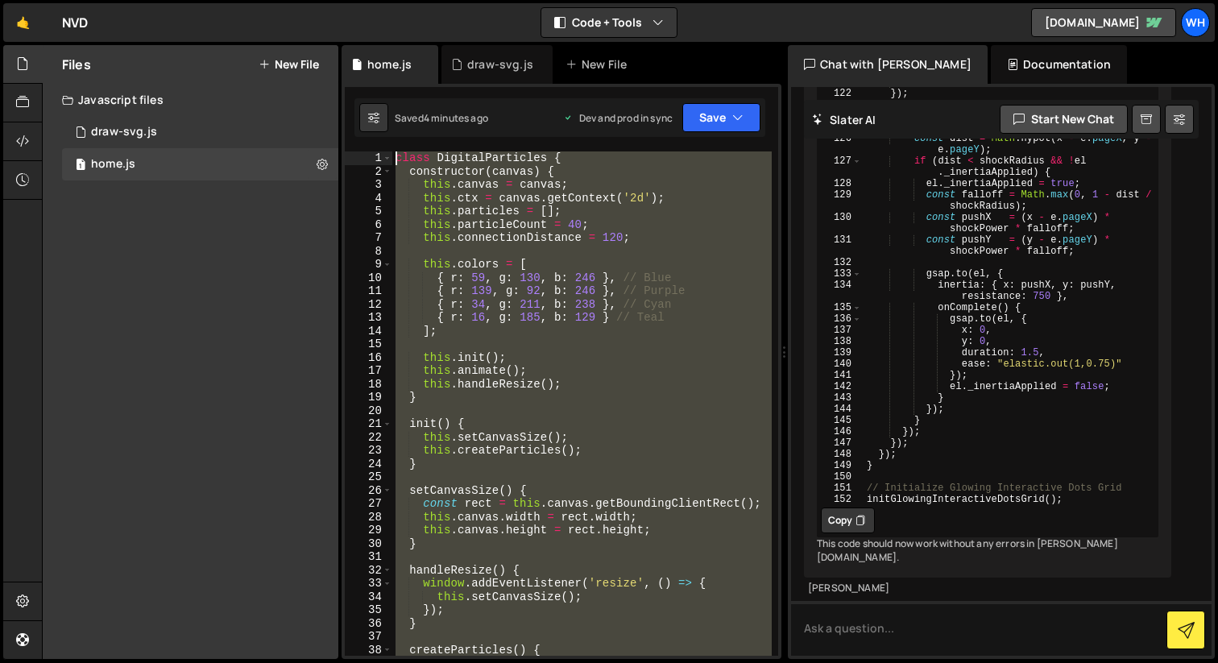
scroll to position [0, 0]
drag, startPoint x: 553, startPoint y: 491, endPoint x: 263, endPoint y: -128, distance: 684.0
click at [263, 0] on html "Projects Community Library Blog Wh Projects Your Teams Invite team member Accou…" at bounding box center [609, 331] width 1218 height 663
type textarea "class DigitalParticles { constructor(canvas) {"
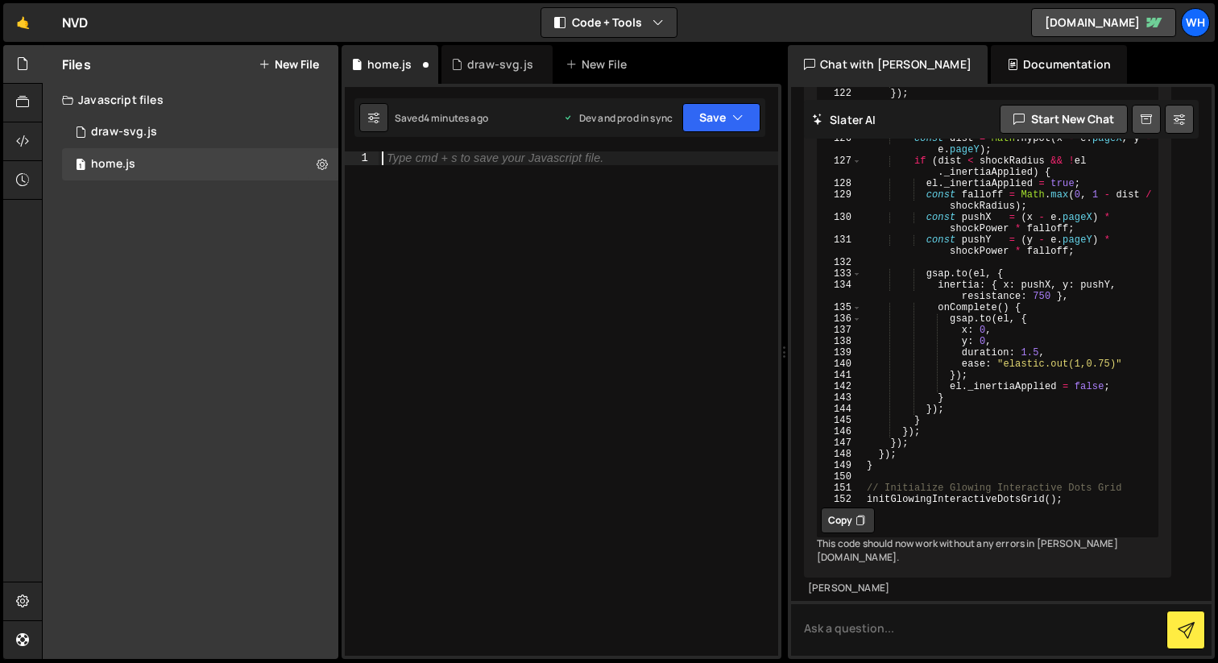
paste textarea "</script>"
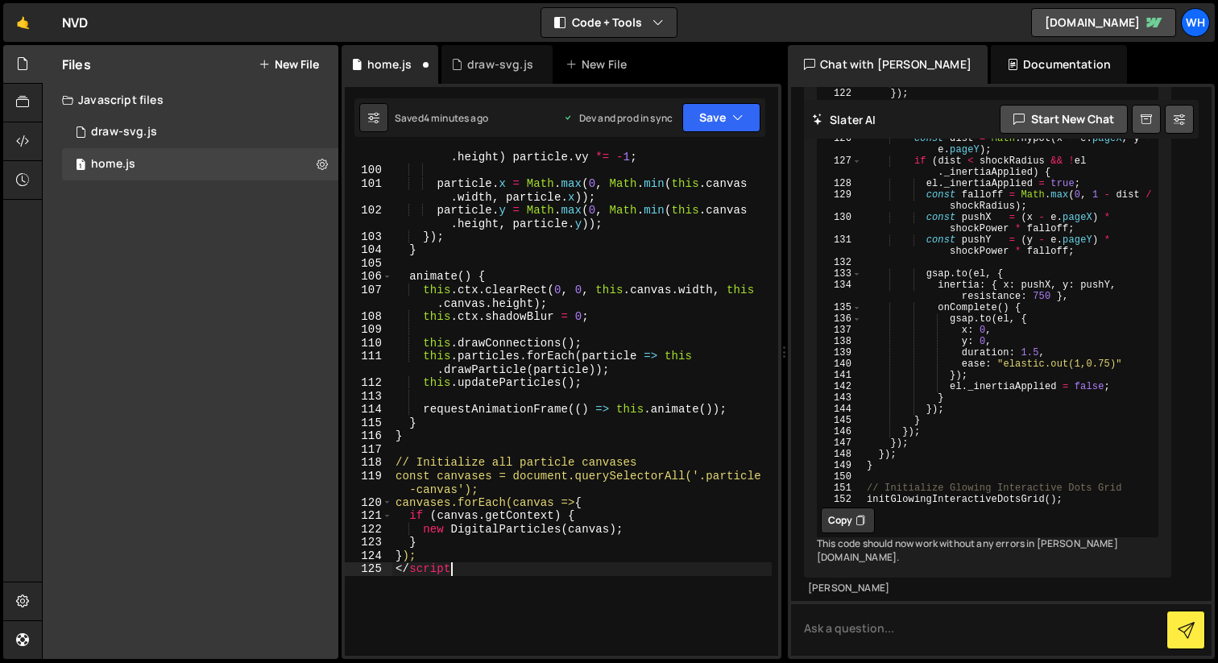
scroll to position [1531, 0]
type textarea "<"
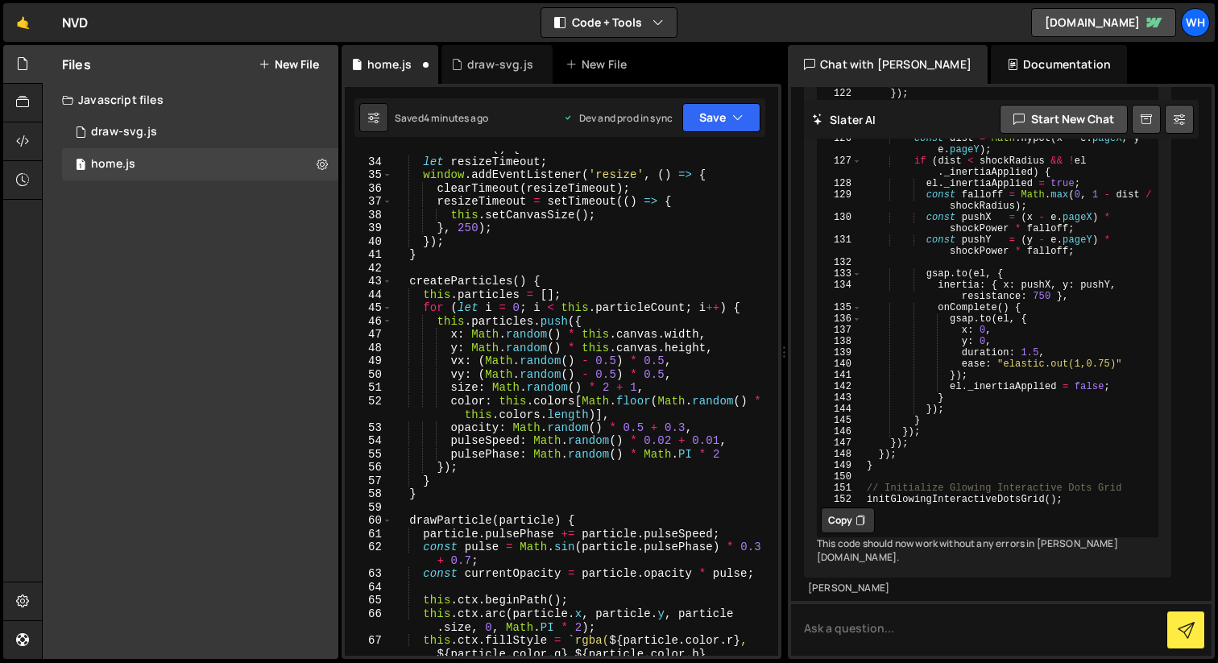
scroll to position [0, 0]
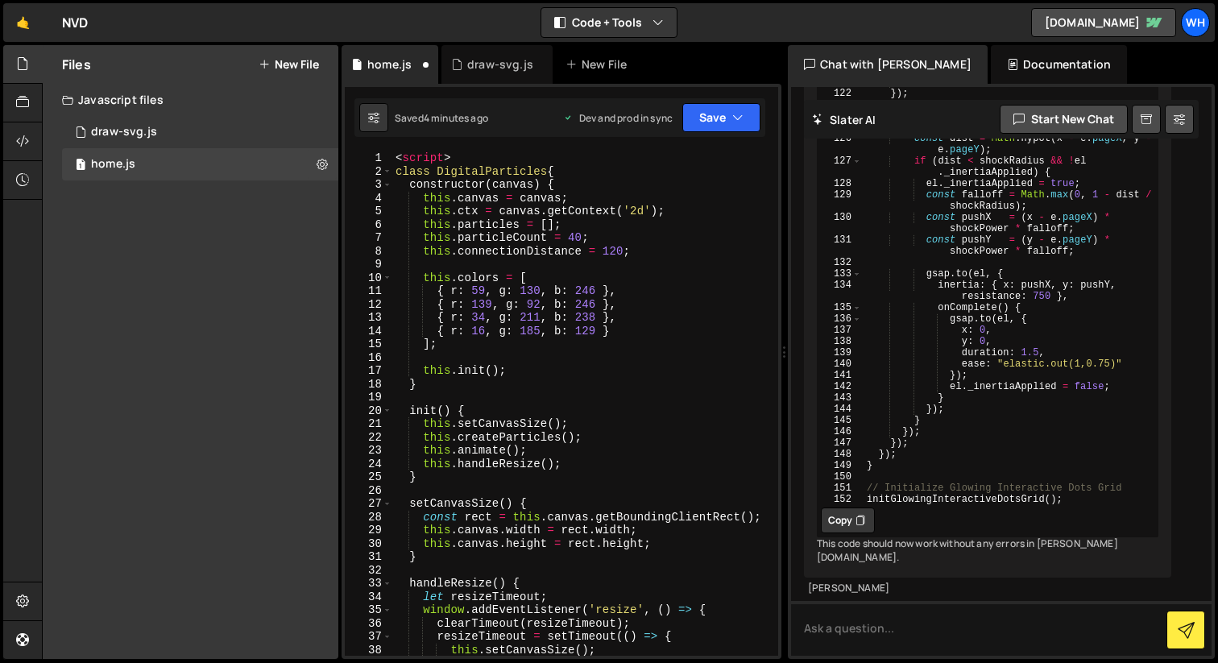
click at [490, 147] on div "XXXXXXXXXXXXXXXXXXXXXXXXXXXXXXXXXXXXXXXXXXXXXXXXXXXXXXXXXXXXXXXXXXXXXXXXXXXXXXX…" at bounding box center [562, 371] width 440 height 575
type textarea "<script>"
drag, startPoint x: 465, startPoint y: 155, endPoint x: 304, endPoint y: 155, distance: 161.1
click at [304, 155] on div "Files New File Javascript files 1 draw-svg.js 0 1 home.js 0 CSS files Copy shar…" at bounding box center [630, 352] width 1176 height 615
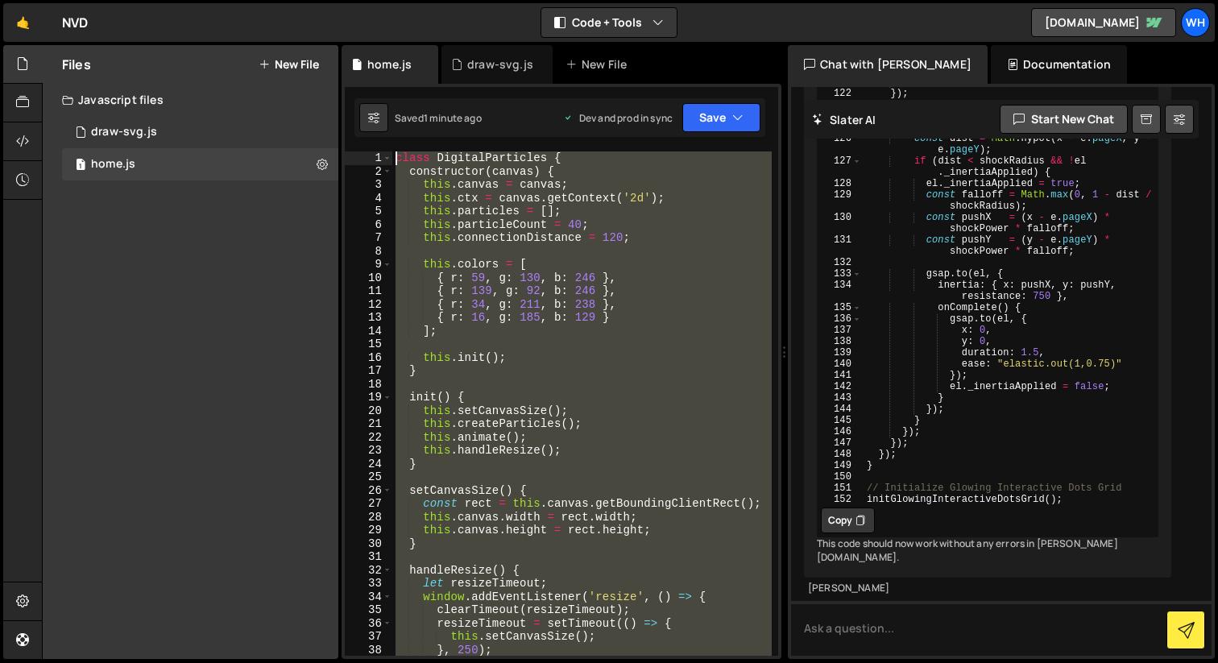
drag, startPoint x: 494, startPoint y: 541, endPoint x: 155, endPoint y: -128, distance: 750.1
click at [155, 0] on html "Projects Community Library Blog Wh Projects Your Teams Invite team member Accou…" at bounding box center [609, 331] width 1218 height 663
type textarea "class DigitalParticles { constructor(canvas) {"
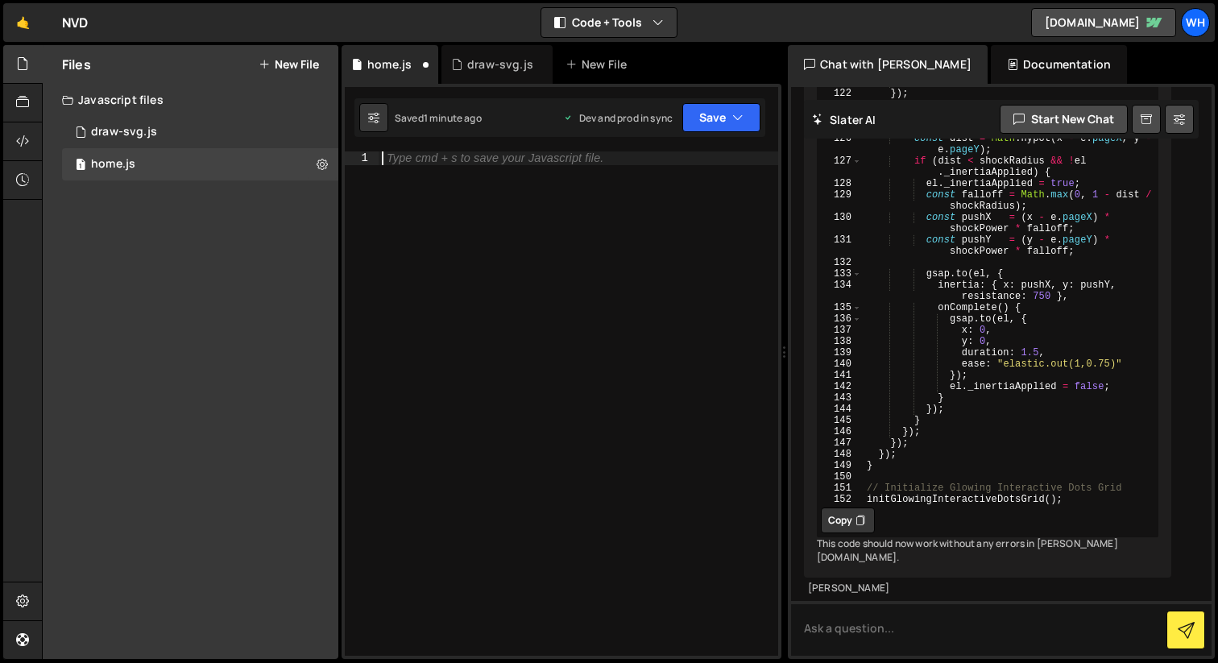
paste textarea "</script>"
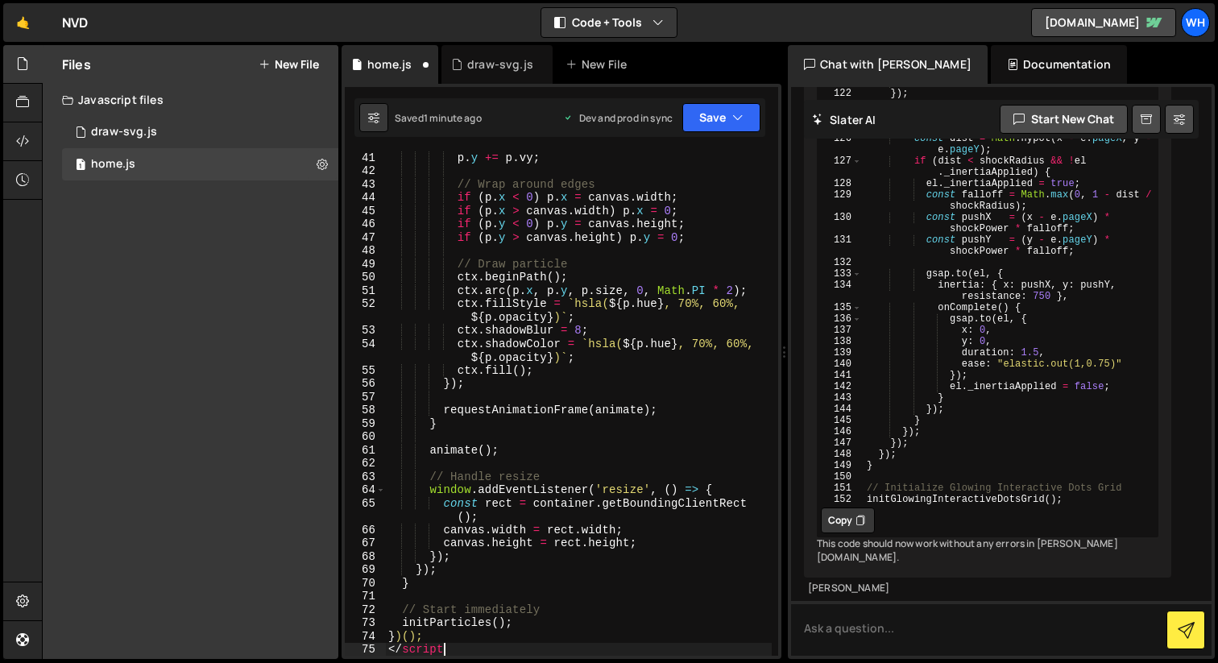
scroll to position [572, 0]
type textarea "<"
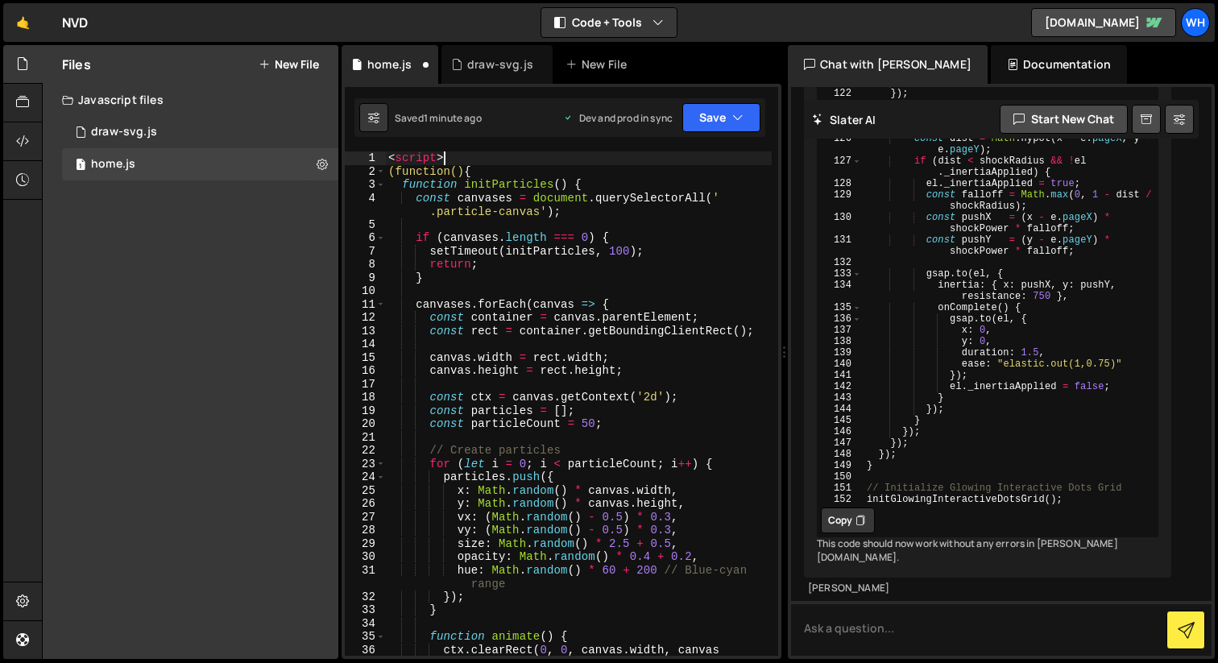
drag, startPoint x: 461, startPoint y: 152, endPoint x: 397, endPoint y: 152, distance: 63.6
click at [412, 152] on div "< script > (function() { function initParticles ( ) { const canvases = document…" at bounding box center [578, 423] width 387 height 545
type textarea "<"
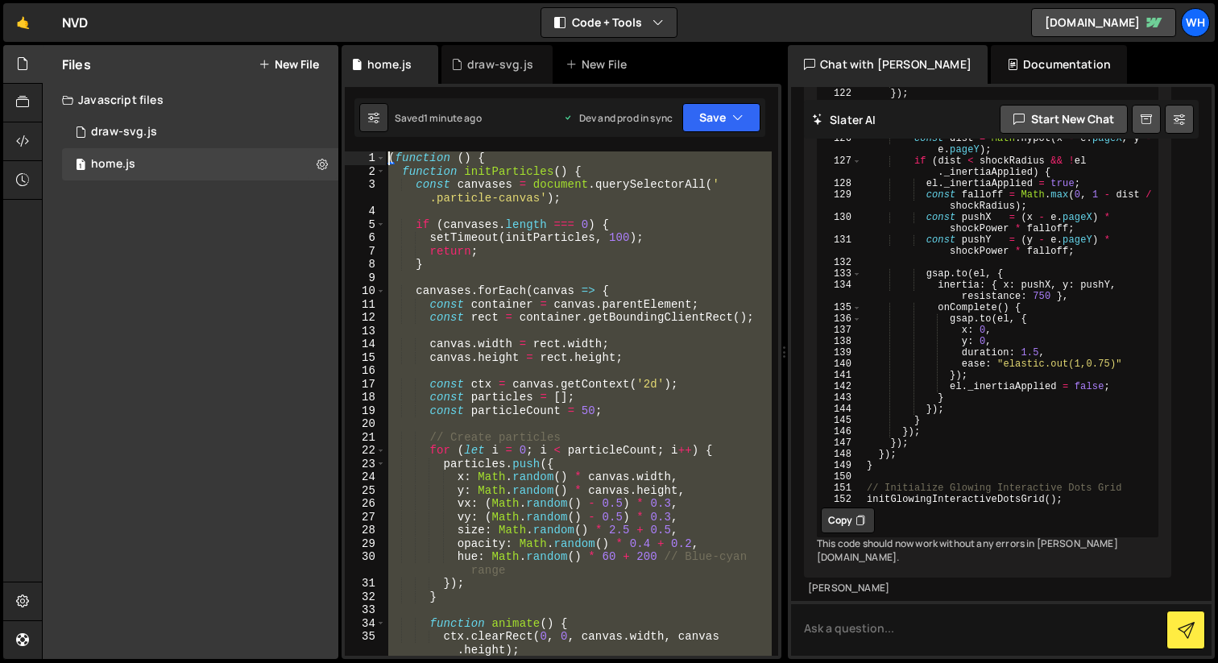
drag, startPoint x: 566, startPoint y: 547, endPoint x: 389, endPoint y: 2, distance: 573.4
click at [388, 2] on div "Hold on a sec... Are you certain you wish to leave this page? Any changes you'v…" at bounding box center [609, 331] width 1218 height 663
type textarea "(function () { function initParticles() {"
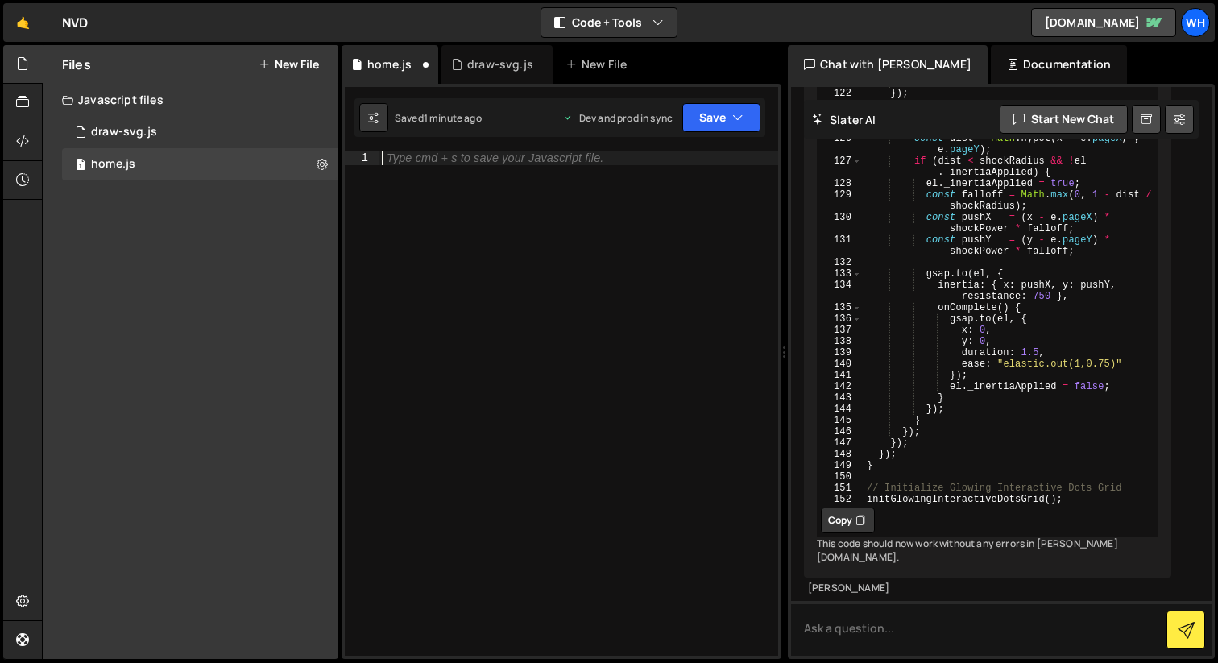
paste textarea "</script>"
type textarea "</script>"
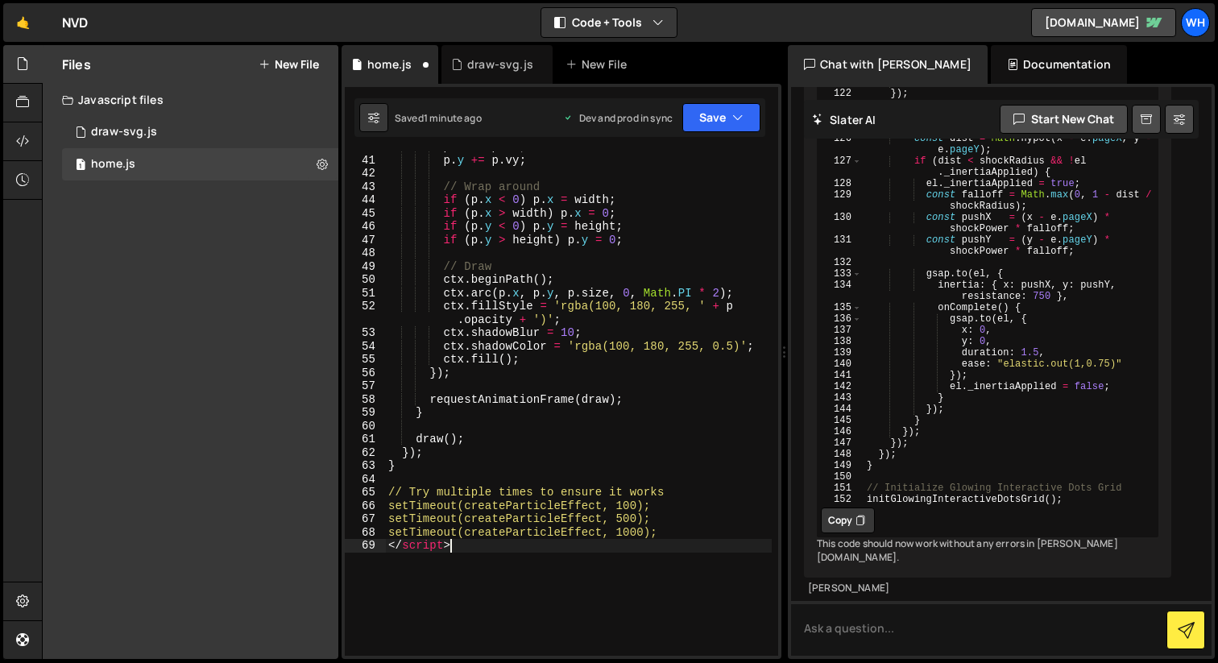
scroll to position [711, 0]
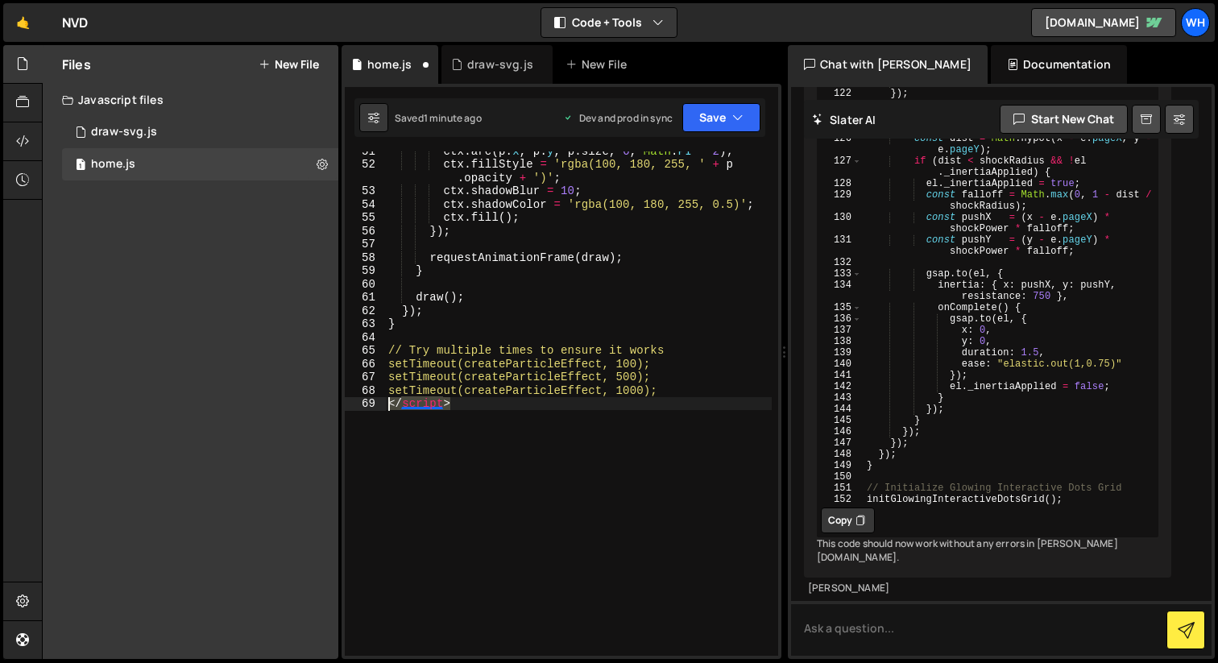
drag, startPoint x: 491, startPoint y: 410, endPoint x: 302, endPoint y: 407, distance: 188.5
click at [302, 407] on div "Files New File Javascript files 1 draw-svg.js 0 1 home.js 0 CSS files Copy shar…" at bounding box center [630, 352] width 1176 height 615
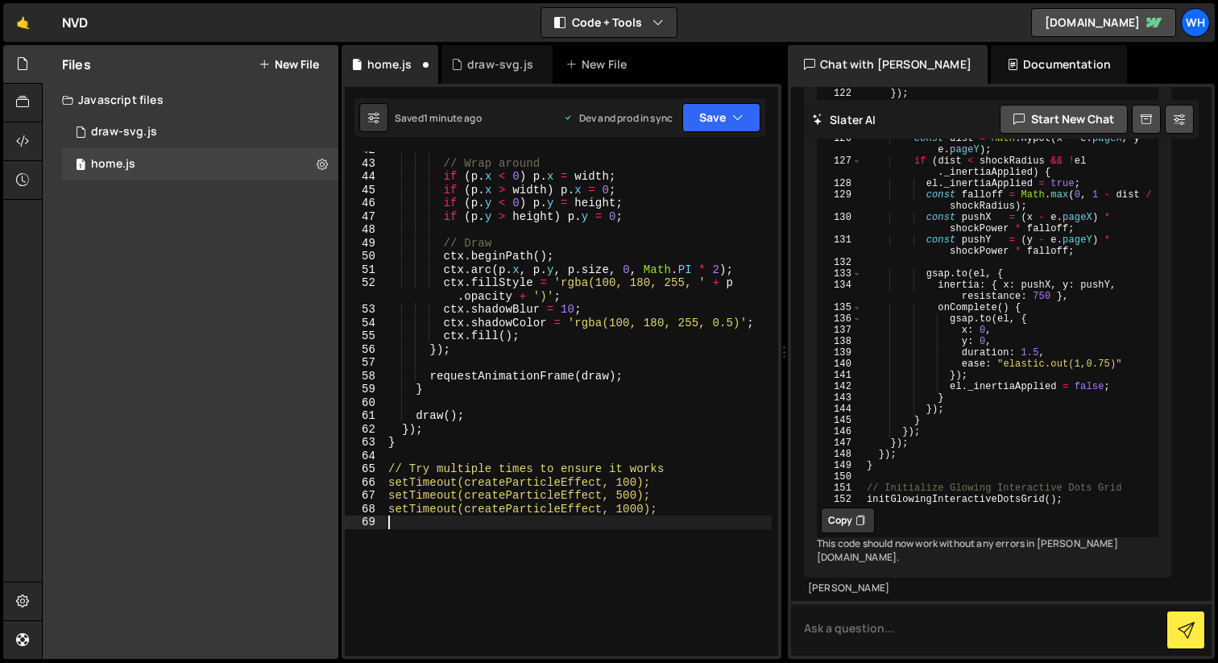
scroll to position [0, 0]
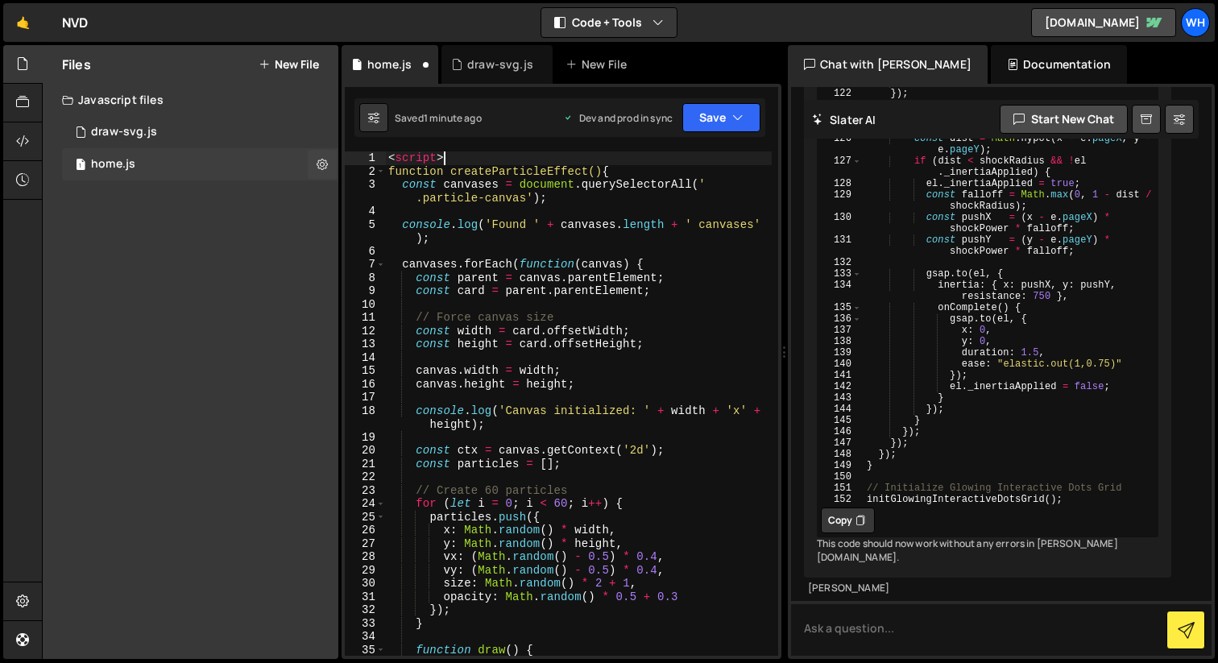
drag, startPoint x: 455, startPoint y: 152, endPoint x: 289, endPoint y: 152, distance: 165.9
click at [317, 152] on div "Files New File Javascript files 1 draw-svg.js 0 1 home.js 0 CSS files Copy shar…" at bounding box center [630, 352] width 1176 height 615
type textarea "<script>"
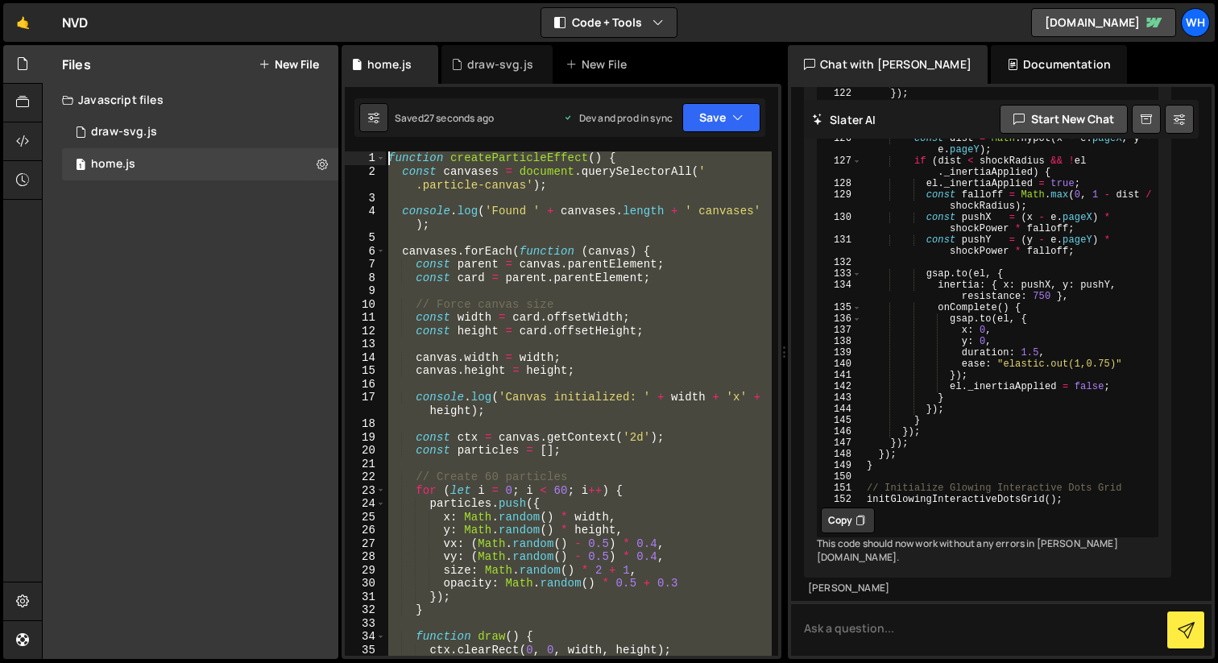
drag, startPoint x: 599, startPoint y: 557, endPoint x: 301, endPoint y: -128, distance: 747.5
click at [301, 0] on html "Projects Community Library Blog Wh Projects Your Teams Invite team member Accou…" at bounding box center [609, 331] width 1218 height 663
type textarea "function createParticleEffect() { const canvases = document.querySelectorAll('.…"
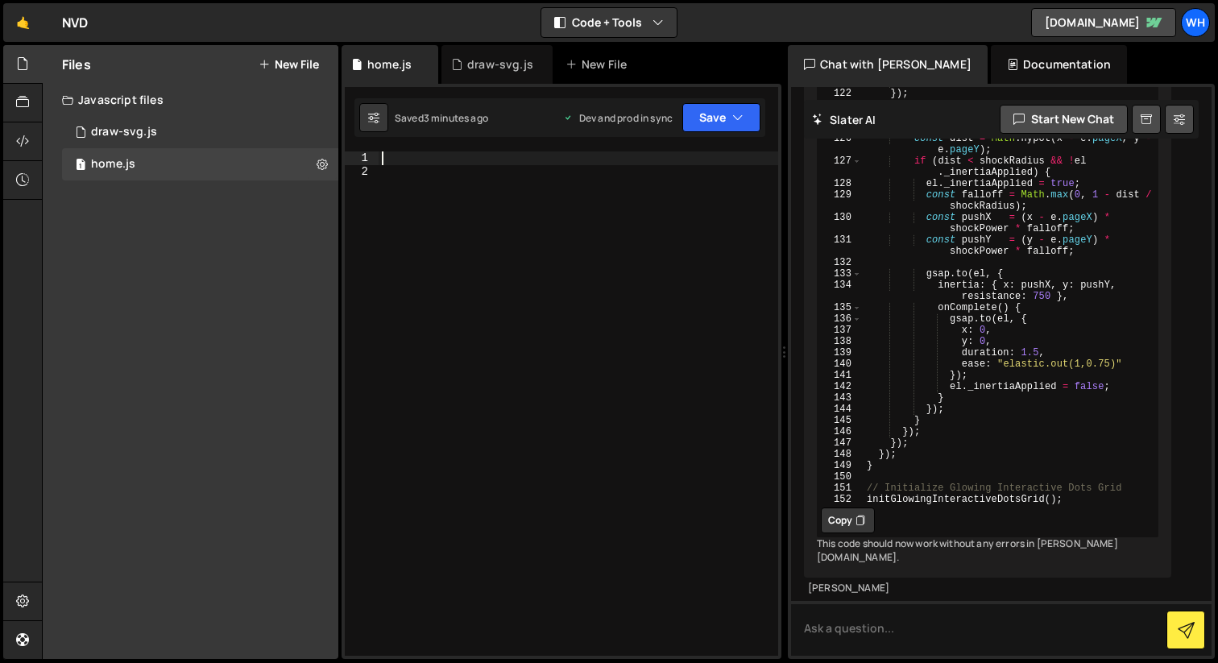
click at [417, 157] on div at bounding box center [579, 416] width 400 height 531
paste textarea "});"
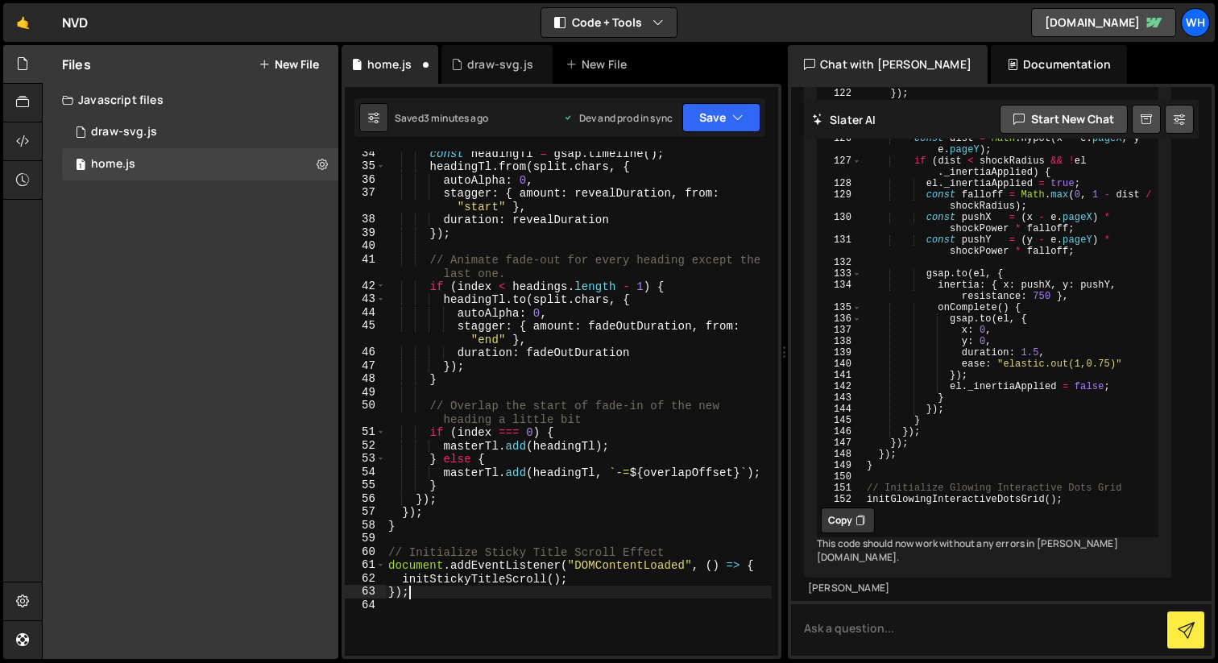
scroll to position [545, 0]
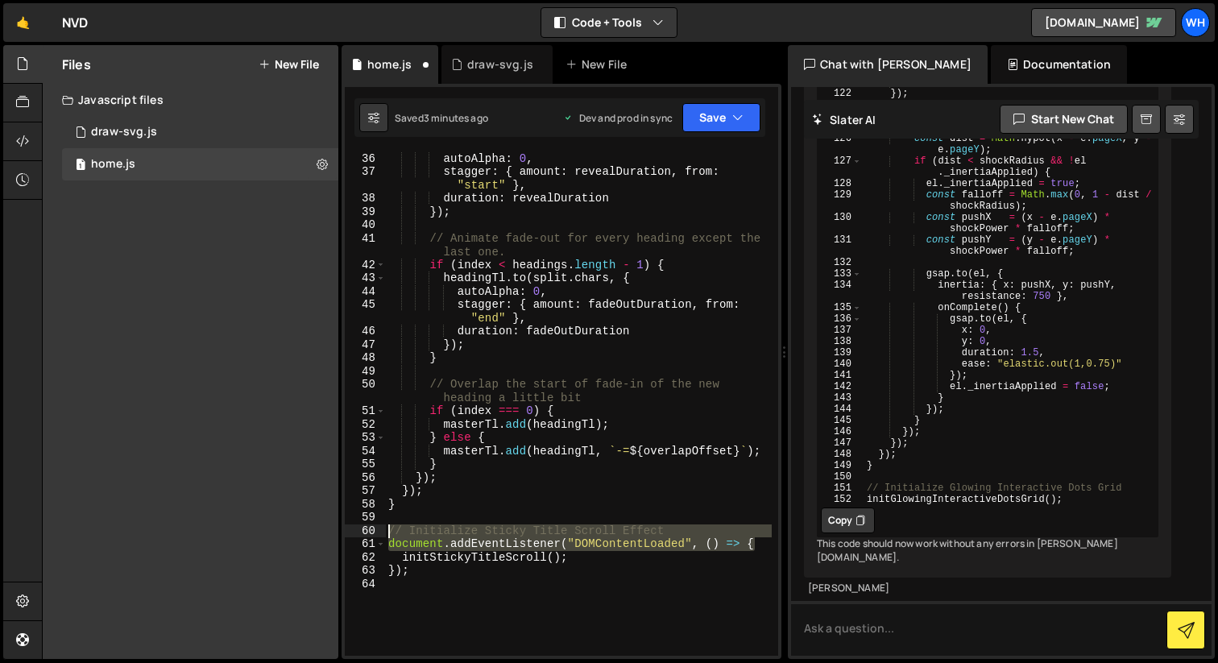
drag, startPoint x: 764, startPoint y: 540, endPoint x: 311, endPoint y: 527, distance: 452.9
click at [311, 527] on div "Files New File Javascript files 1 draw-svg.js 0 1 home.js 0 CSS files Copy shar…" at bounding box center [630, 352] width 1176 height 615
type textarea "// Initialize Sticky Title Scroll Effect document.addEventListener("DOMContentL…"
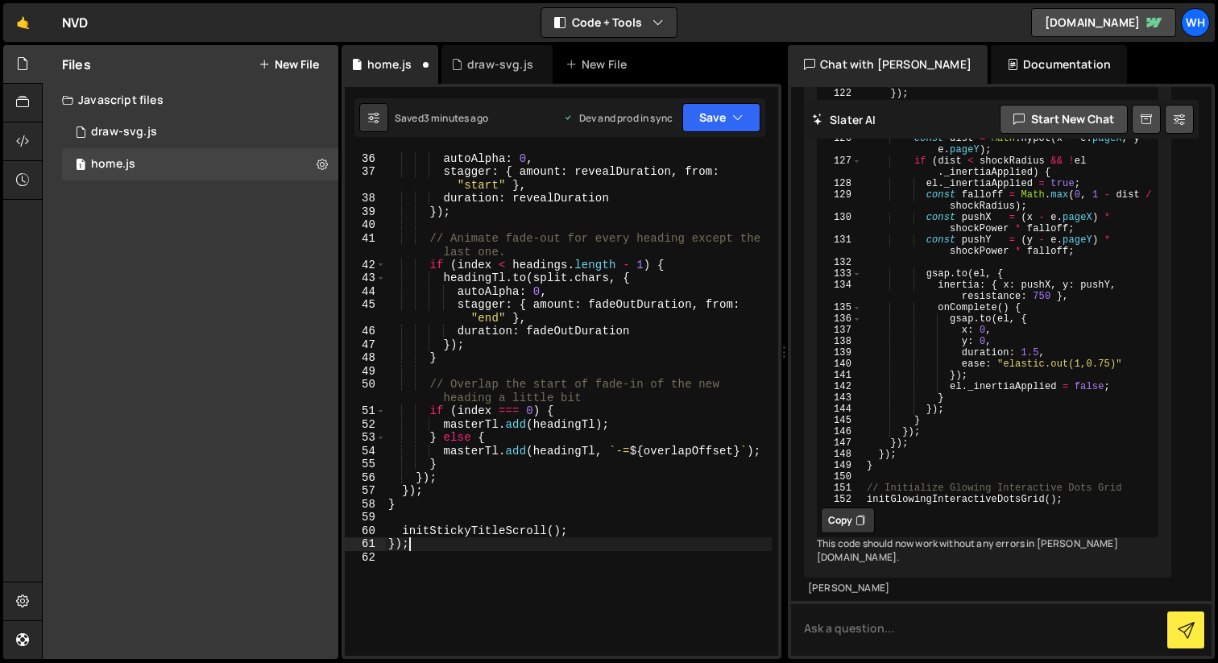
drag, startPoint x: 426, startPoint y: 542, endPoint x: 296, endPoint y: 542, distance: 130.5
click at [327, 542] on div "Files New File Javascript files 1 draw-svg.js 0 1 home.js 0 CSS files Copy shar…" at bounding box center [630, 352] width 1176 height 615
type textarea "});"
click at [483, 594] on div "headingTl . from ( split . chars , { autoAlpha : 0 , stagger : { amount : revea…" at bounding box center [578, 404] width 387 height 531
click at [209, 131] on div "1 draw-svg.js 0" at bounding box center [200, 132] width 276 height 32
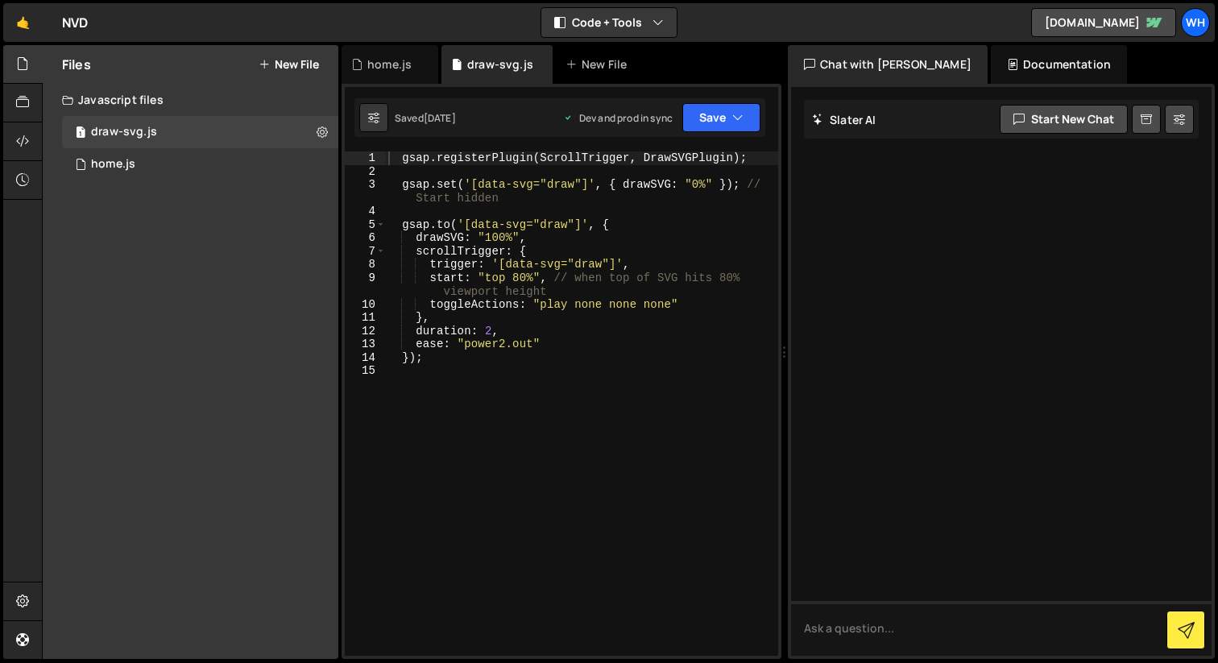
scroll to position [0, 0]
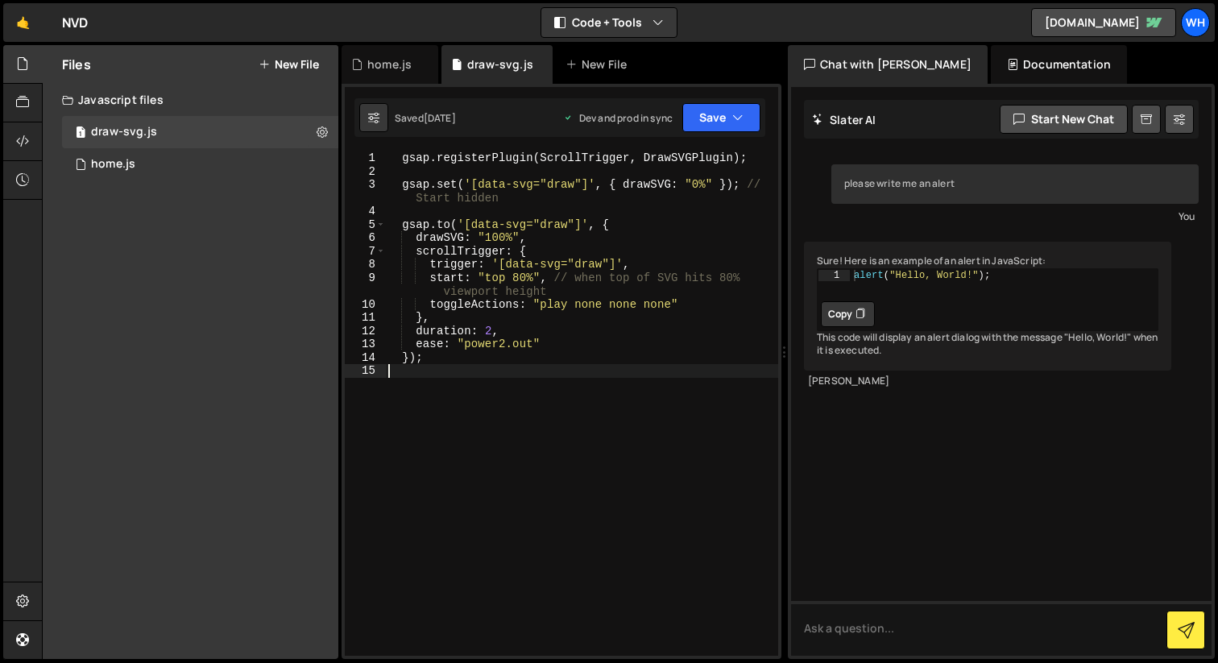
drag, startPoint x: 527, startPoint y: 483, endPoint x: 334, endPoint y: 102, distance: 428.0
click at [334, 102] on div "Files New File Javascript files 1 draw-svg.js 0 1 home.js 0 CSS files Copy shar…" at bounding box center [630, 352] width 1176 height 615
type textarea "gsap.registerPlugin(ScrollTrigger, DrawSVGPlugin);"
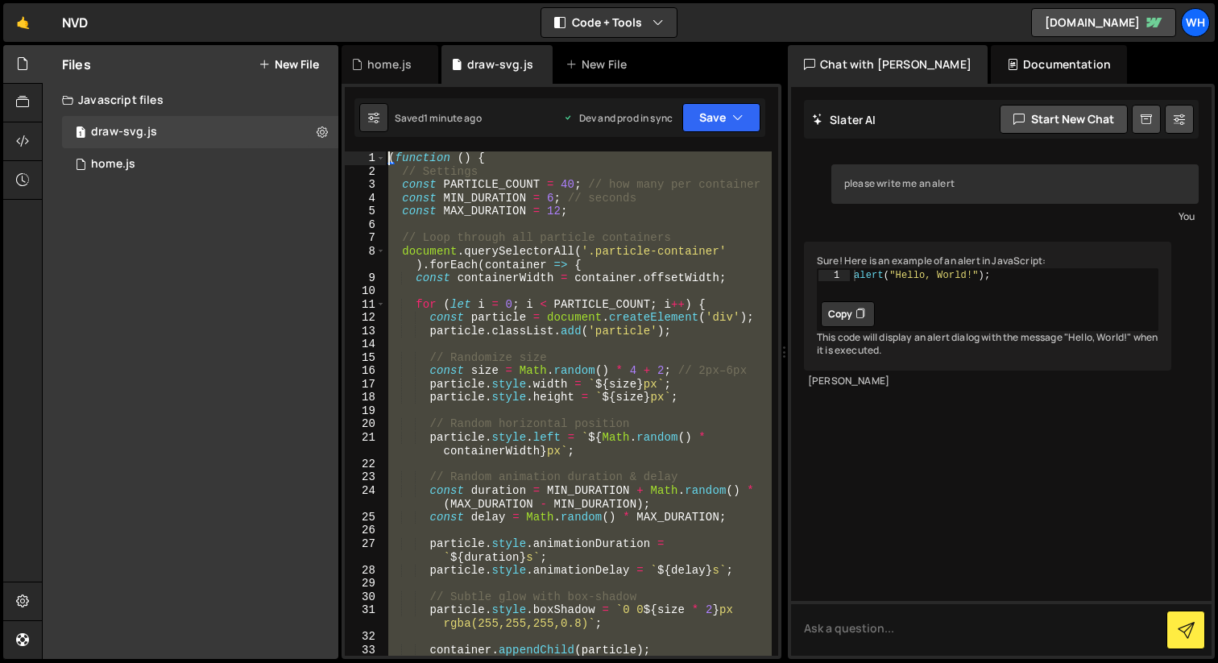
drag, startPoint x: 535, startPoint y: 519, endPoint x: 257, endPoint y: -128, distance: 704.0
click at [257, 0] on html "Projects Community Library Blog Wh Projects Your Teams Invite team member Accou…" at bounding box center [609, 331] width 1218 height 663
type textarea "(function () { // Settings"
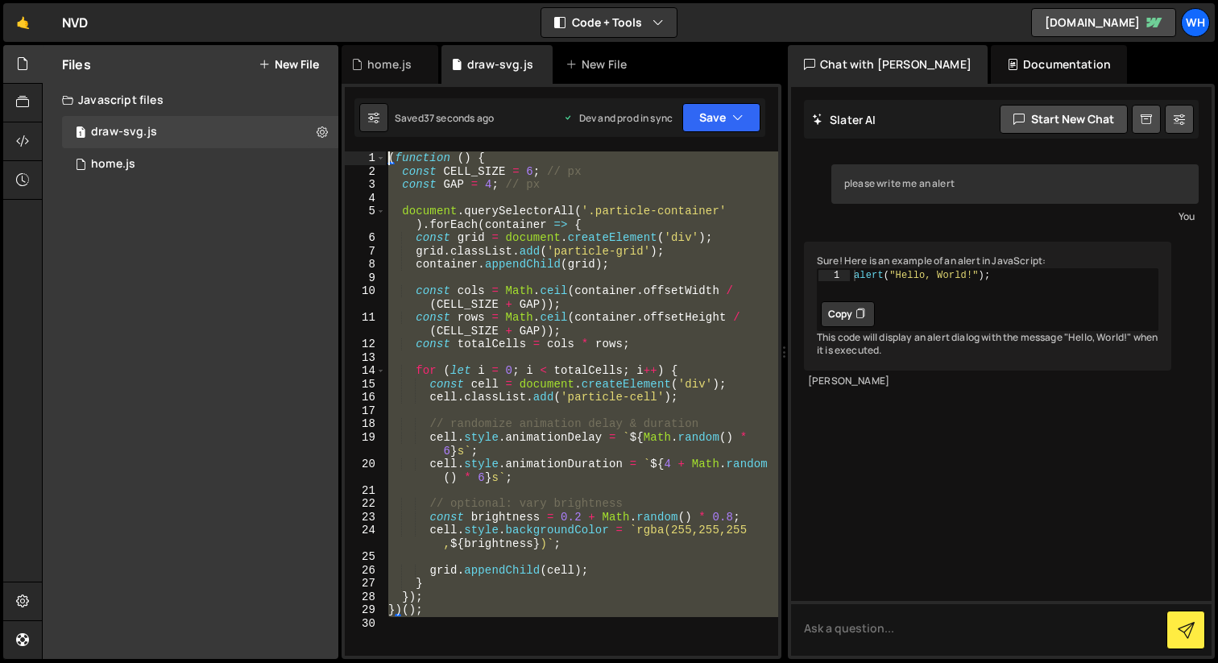
drag, startPoint x: 532, startPoint y: 553, endPoint x: 242, endPoint y: -128, distance: 739.9
click at [242, 0] on html "Projects Community Library Blog Wh Projects Your Teams Invite team member Accou…" at bounding box center [609, 331] width 1218 height 663
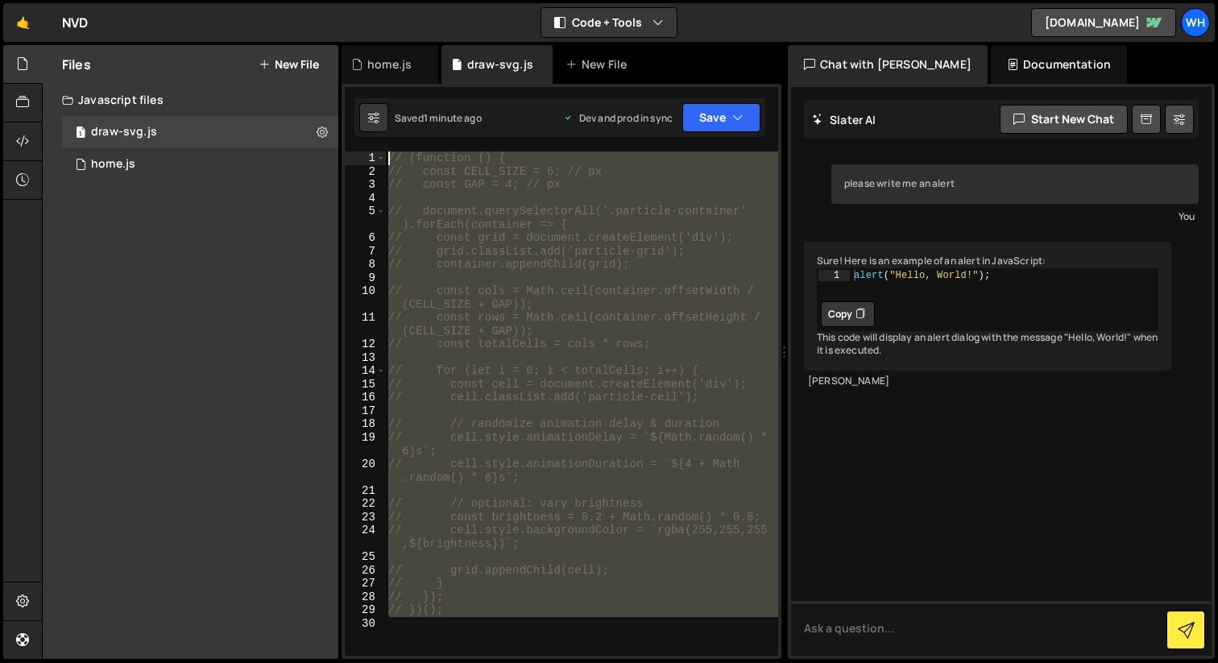
drag, startPoint x: 492, startPoint y: 645, endPoint x: 249, endPoint y: -42, distance: 728.9
click at [249, 0] on html "Projects Community Library Blog Wh Projects Your Teams Invite team member Accou…" at bounding box center [609, 331] width 1218 height 663
type textarea "// (function () { // const CELL_SIZE = 6; // px"
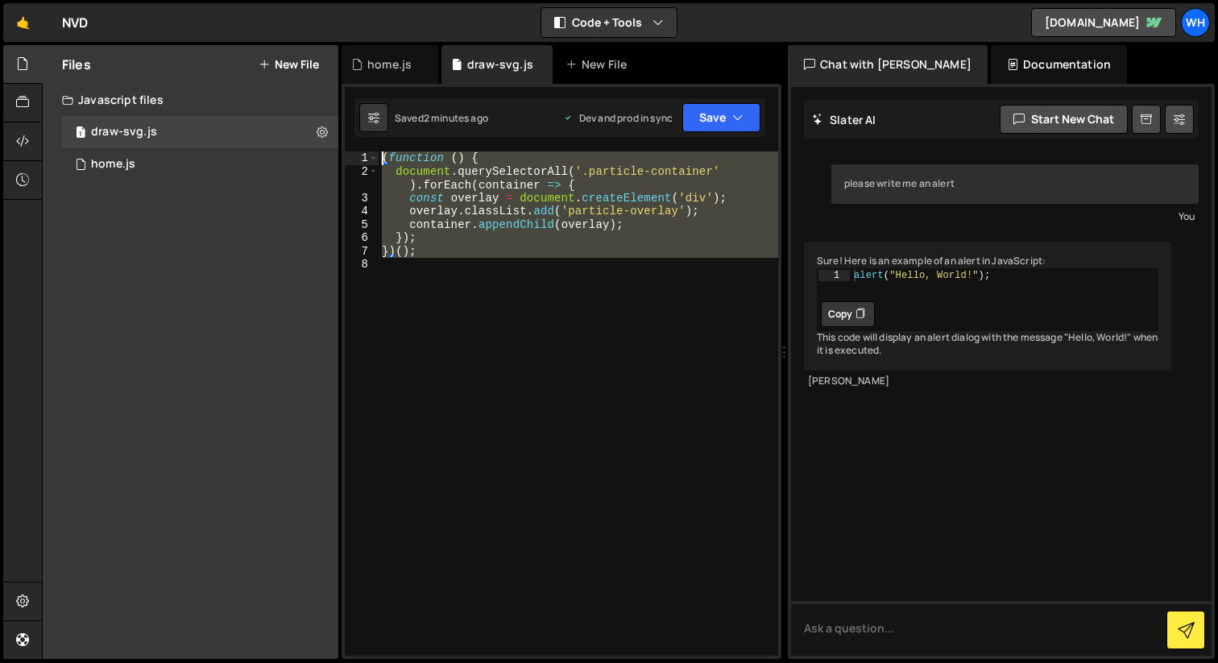
drag, startPoint x: 615, startPoint y: 342, endPoint x: 284, endPoint y: 42, distance: 447.2
click at [284, 42] on div "Hold on a sec... Are you certain you wish to leave this page? Any changes you'v…" at bounding box center [609, 331] width 1218 height 663
type textarea "(function () { document.querySelectorAll('.particle-container').forEach(contain…"
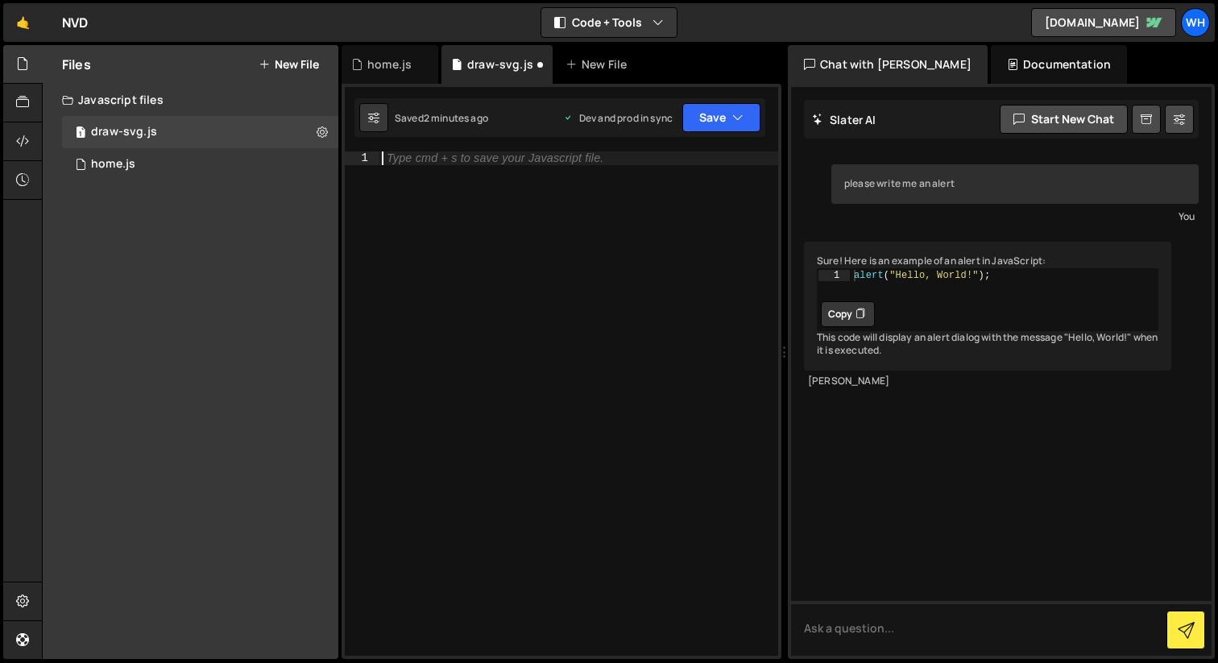
paste textarea "})();"
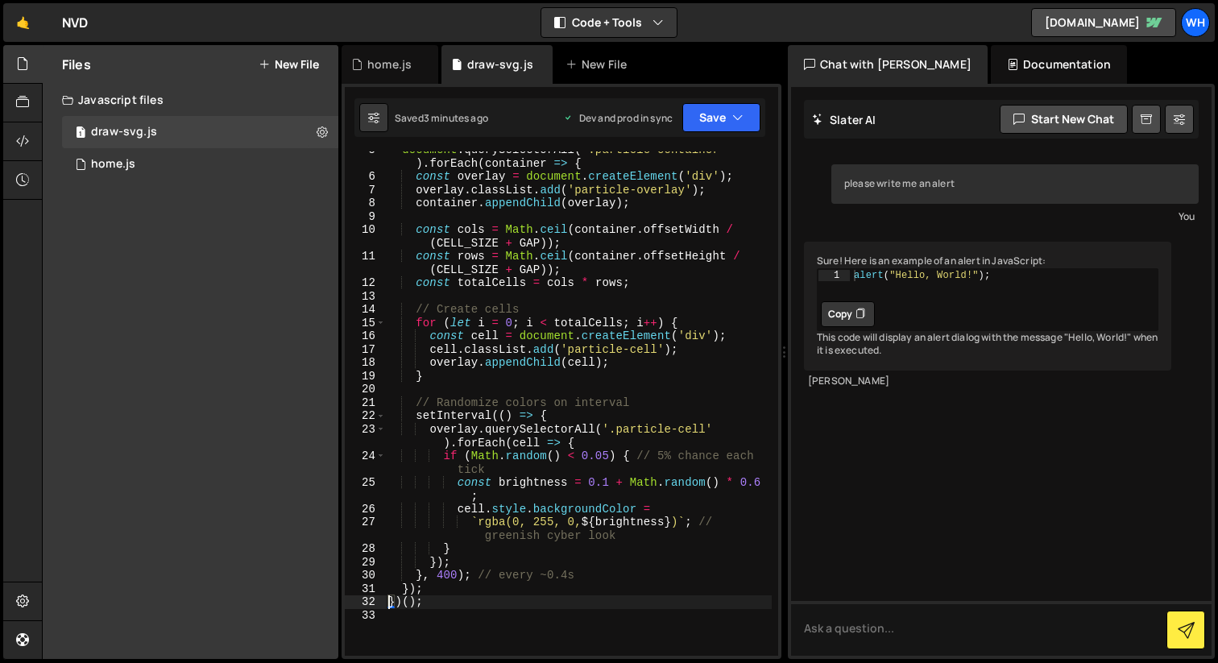
scroll to position [60, 0]
drag, startPoint x: 583, startPoint y: 521, endPoint x: 479, endPoint y: 524, distance: 103.9
click at [479, 524] on div "document . querySelectorAll ( '.particle-container' ) . forEach ( container => …" at bounding box center [578, 415] width 387 height 545
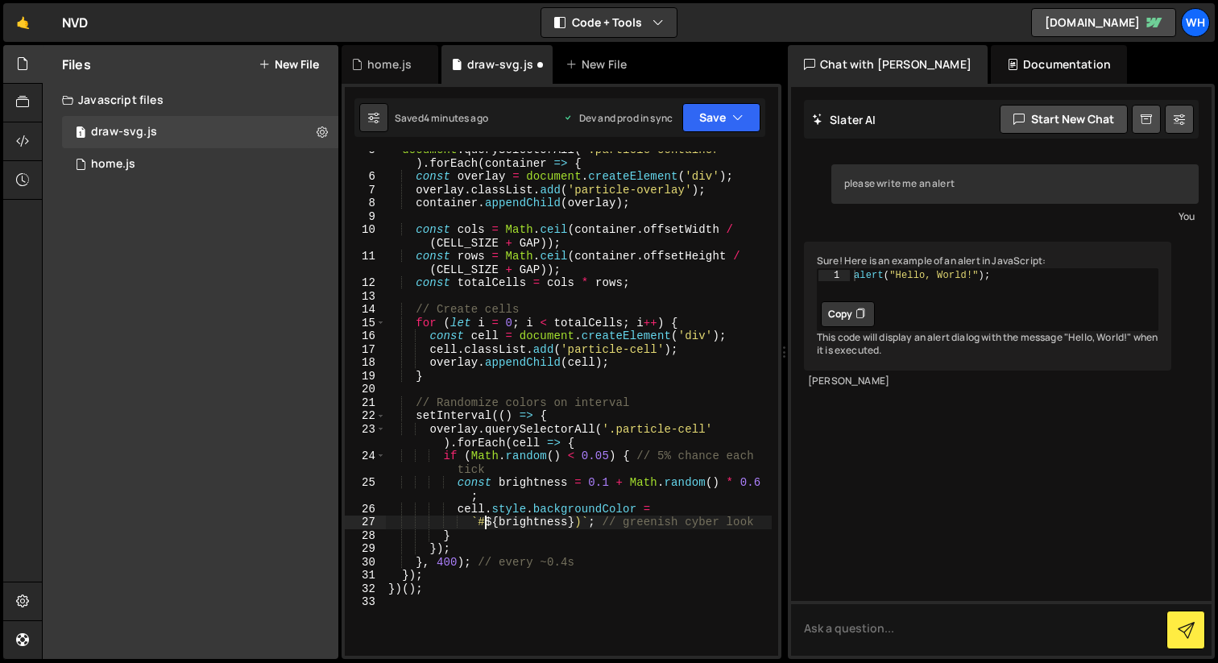
scroll to position [0, 6]
paste textarea "#909090"
click at [489, 524] on div "document . querySelectorAll ( '.particle-container' ) . forEach ( container => …" at bounding box center [578, 415] width 387 height 545
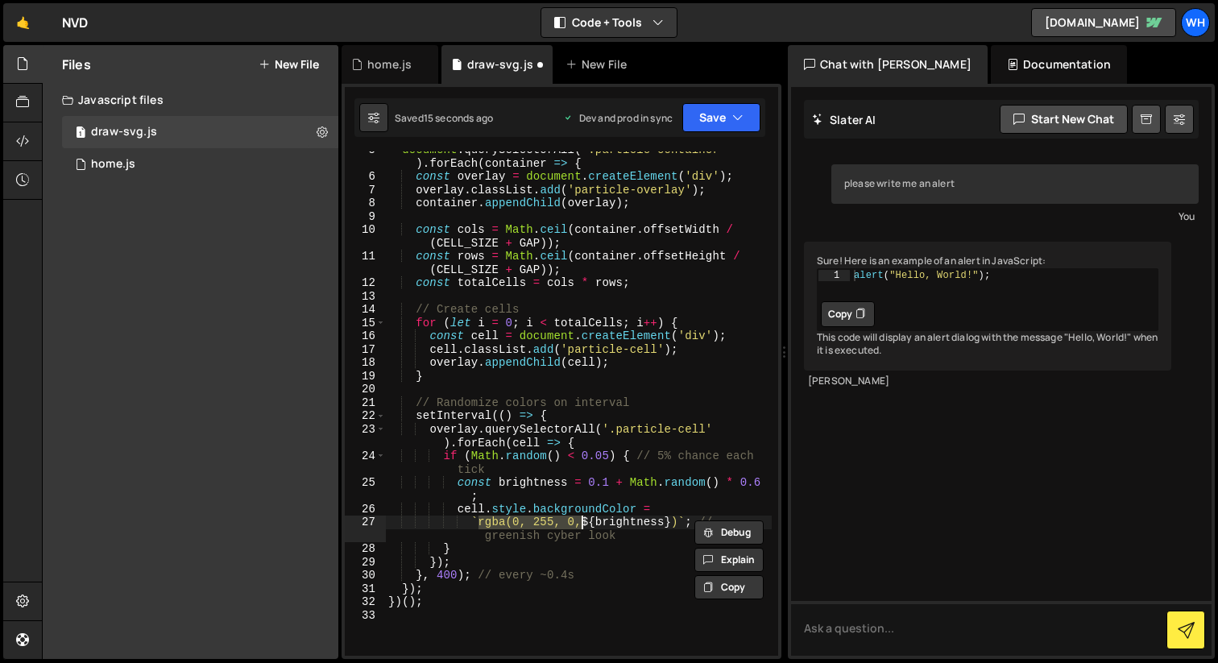
click at [553, 520] on div "document . querySelectorAll ( '.particle-container' ) . forEach ( container => …" at bounding box center [578, 403] width 387 height 504
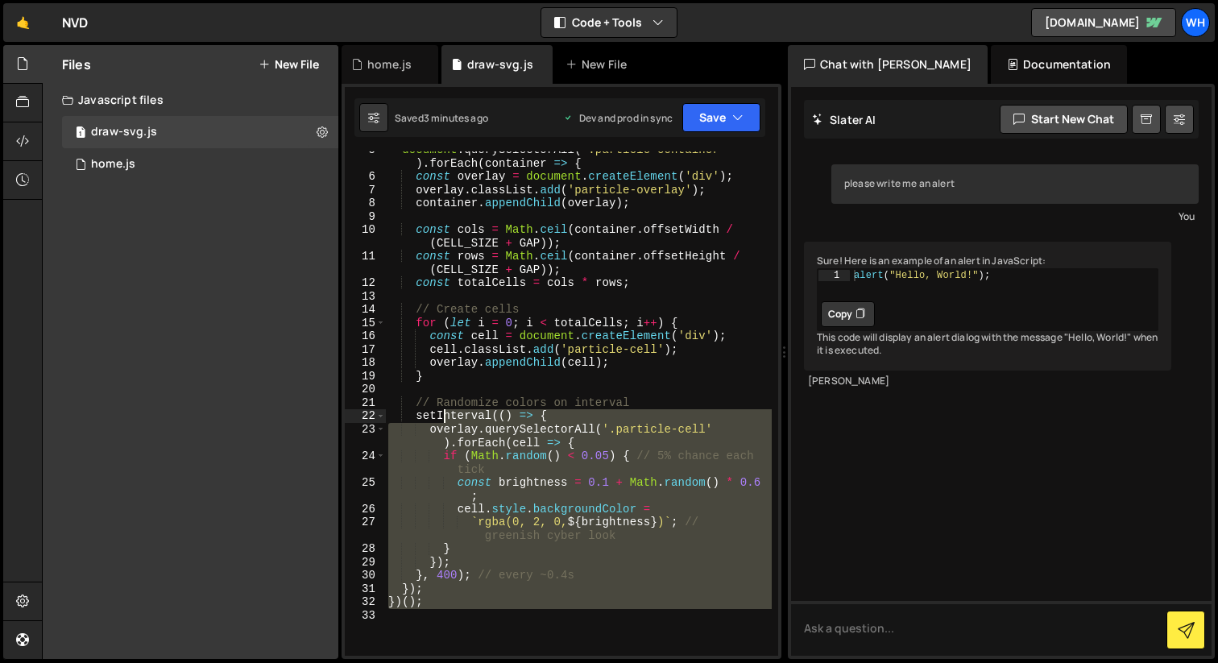
scroll to position [0, 0]
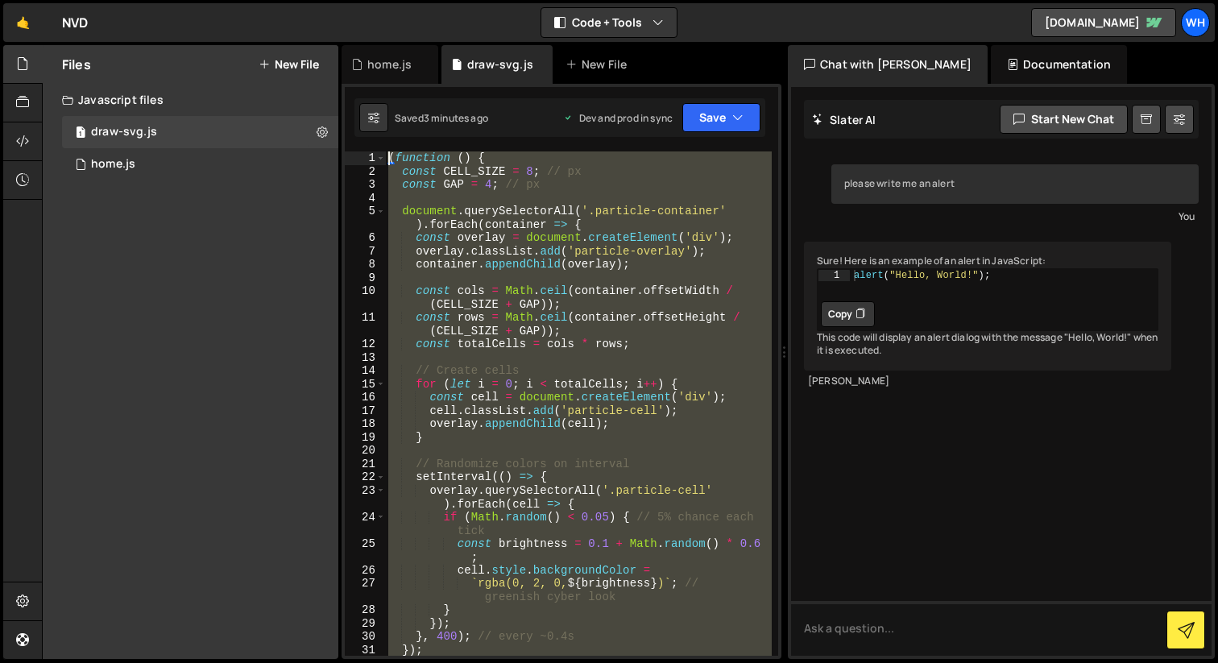
drag, startPoint x: 473, startPoint y: 629, endPoint x: 376, endPoint y: 4, distance: 632.5
click at [376, 4] on div "Hold on a sec... Are you certain you wish to leave this page? Any changes you'v…" at bounding box center [609, 331] width 1218 height 663
type textarea "(function () { const CELL_SIZE = 8; // px"
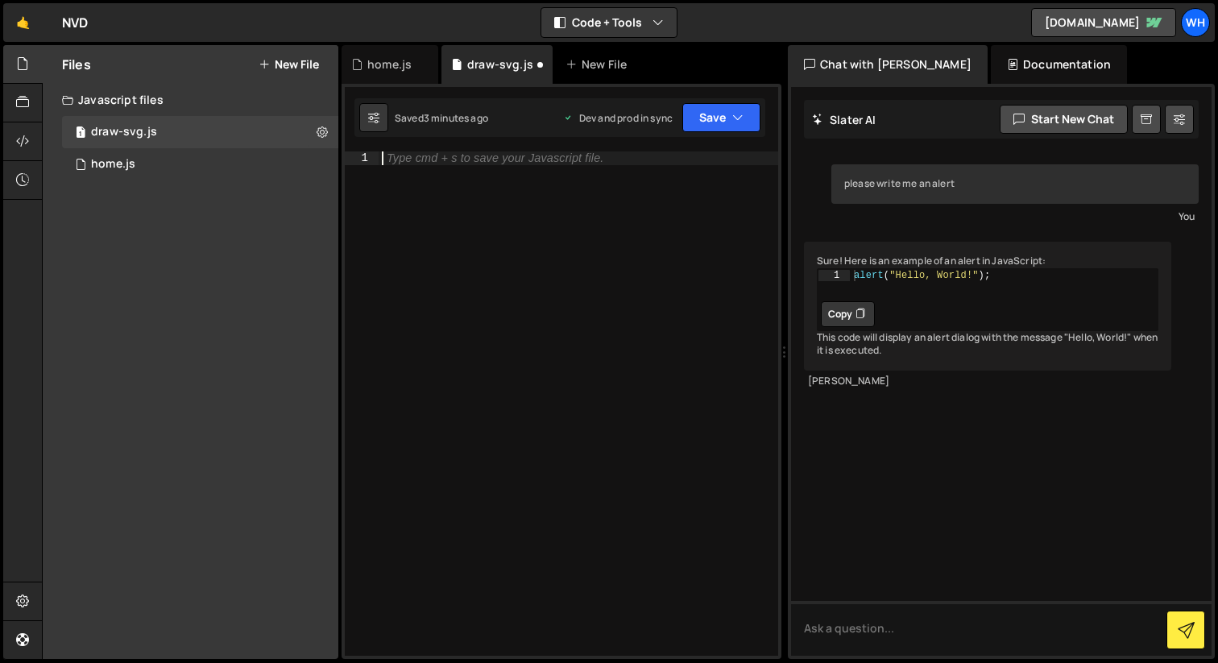
paste textarea "})();"
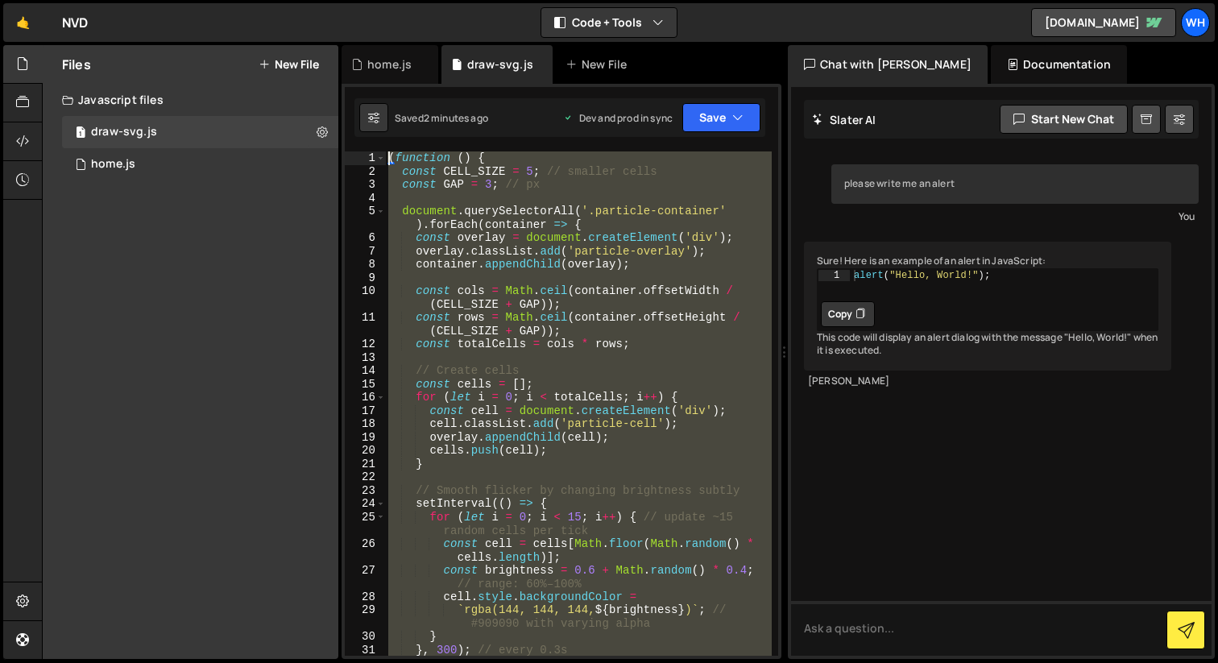
drag, startPoint x: 470, startPoint y: 553, endPoint x: 382, endPoint y: -128, distance: 686.3
click at [382, 0] on html "Projects Community Library Blog Wh Projects Your Teams Invite team member Accou…" at bounding box center [609, 331] width 1218 height 663
type textarea "(function () { const CELL_SIZE = 5; // smaller cells"
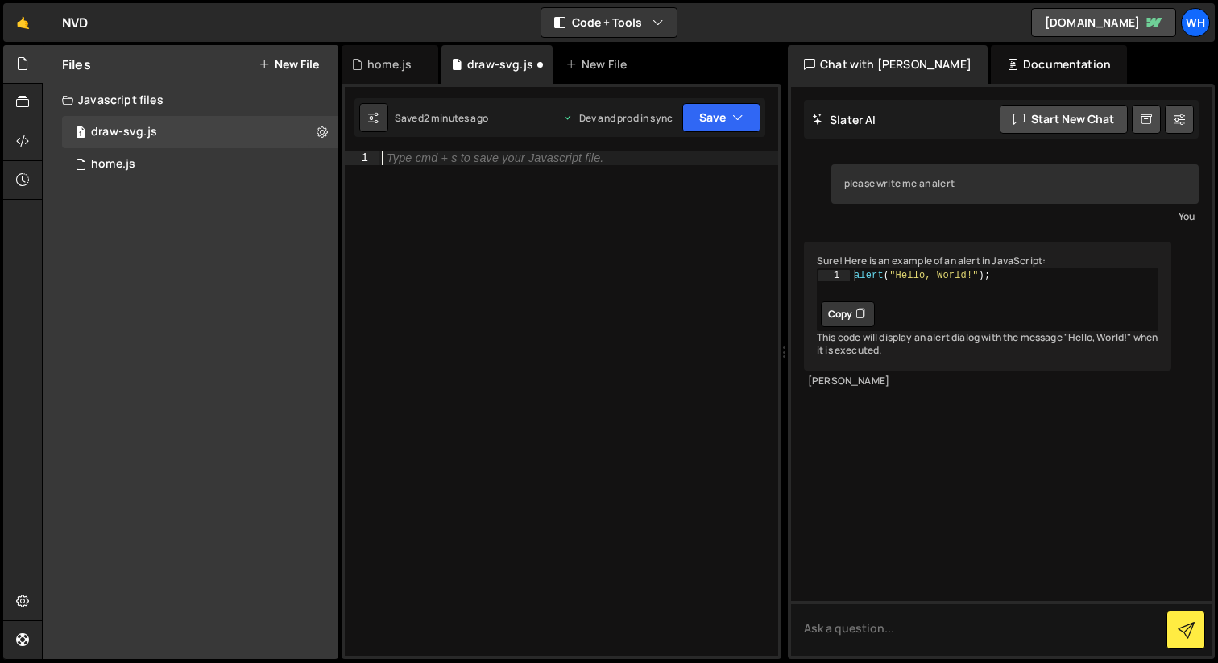
scroll to position [1, 0]
